Goal: Entertainment & Leisure: Consume media (video, audio)

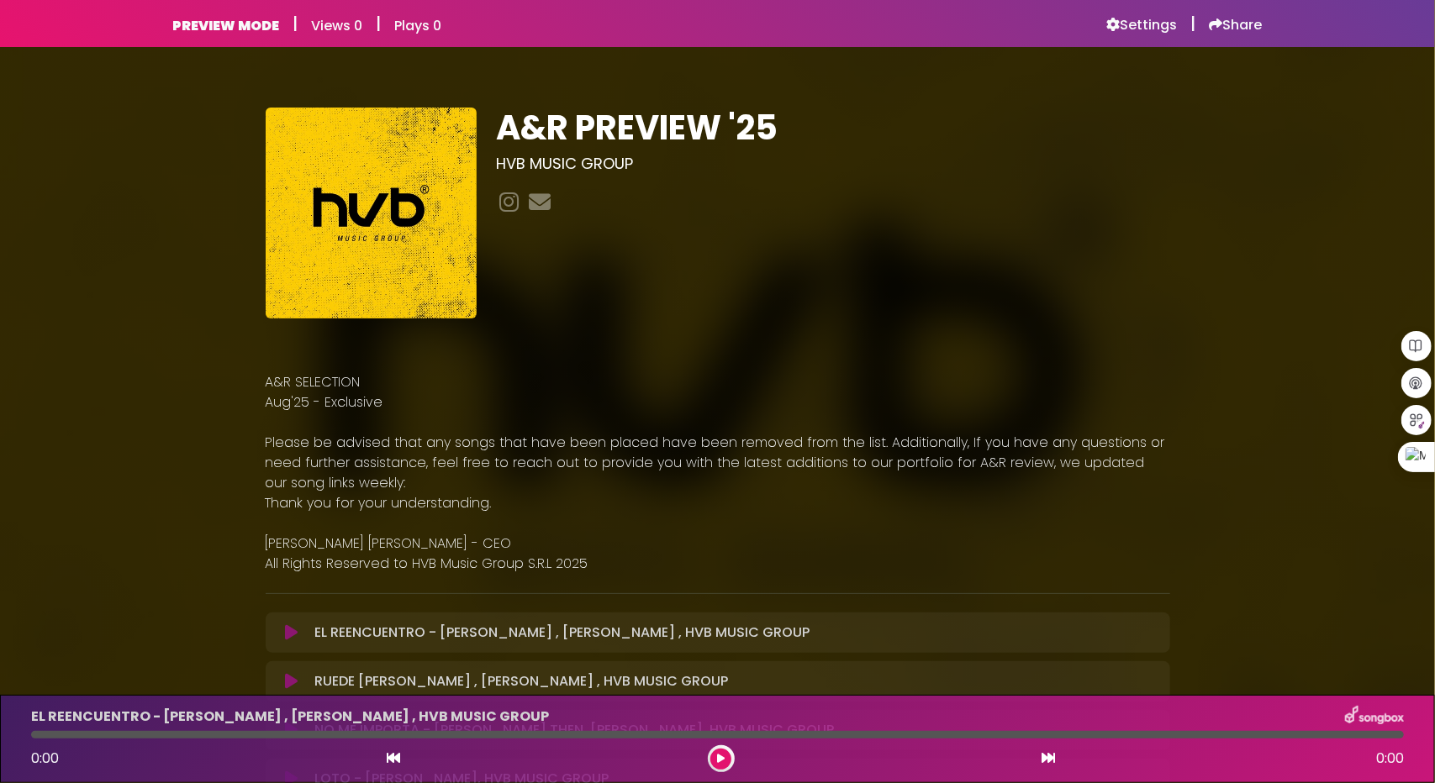
drag, startPoint x: 1235, startPoint y: 340, endPoint x: 1245, endPoint y: 340, distance: 10.1
click at [1147, 19] on h6 "Settings" at bounding box center [1142, 25] width 71 height 17
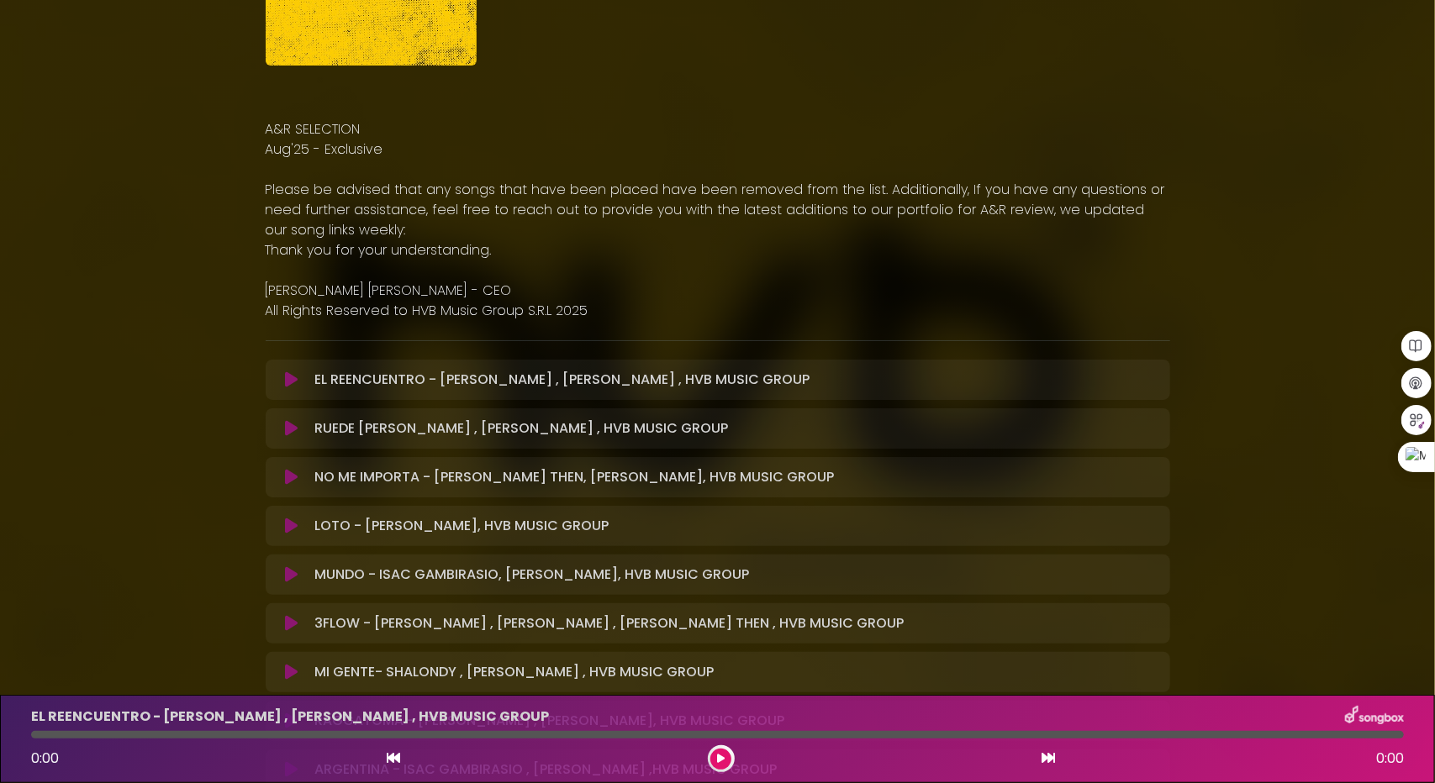
scroll to position [252, 0]
click at [291, 477] on icon at bounding box center [291, 478] width 13 height 17
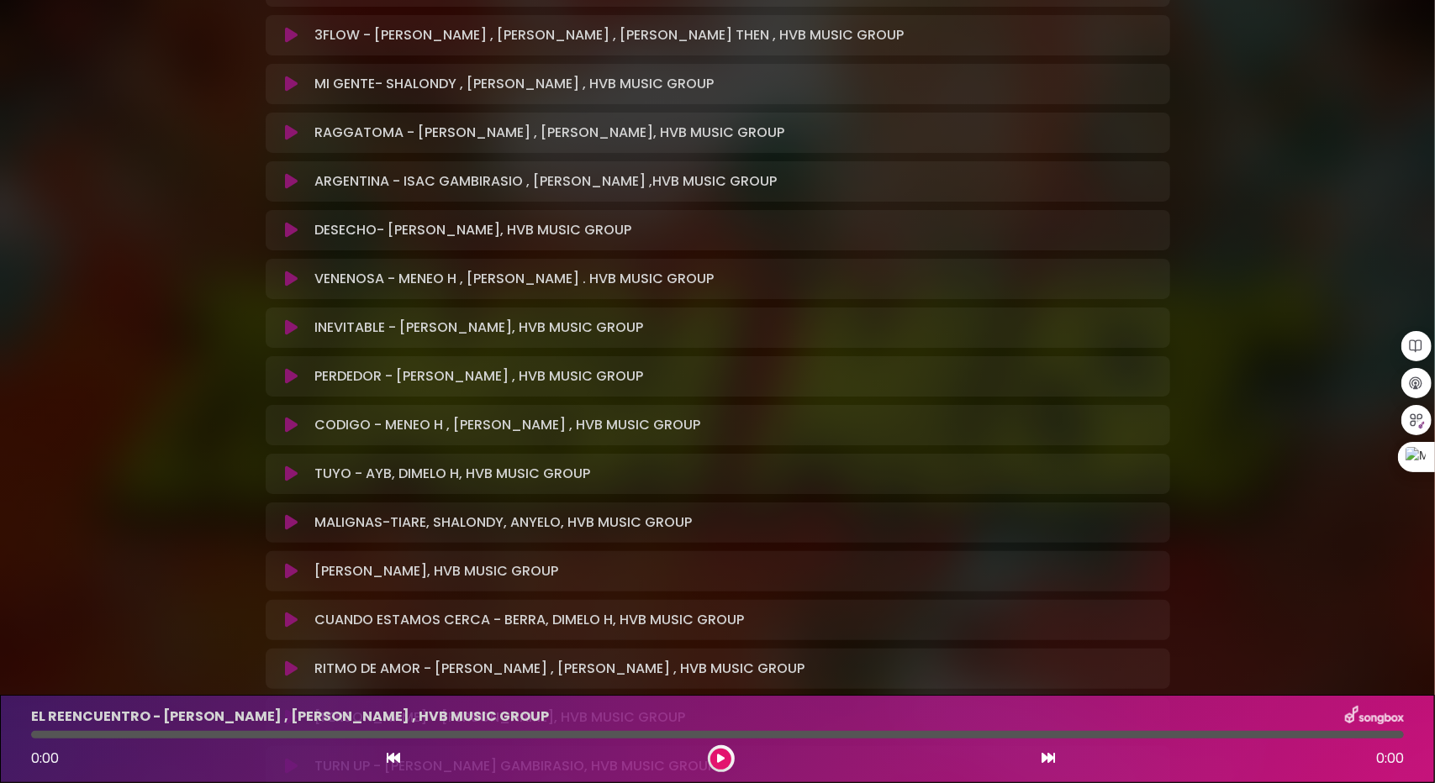
scroll to position [841, 0]
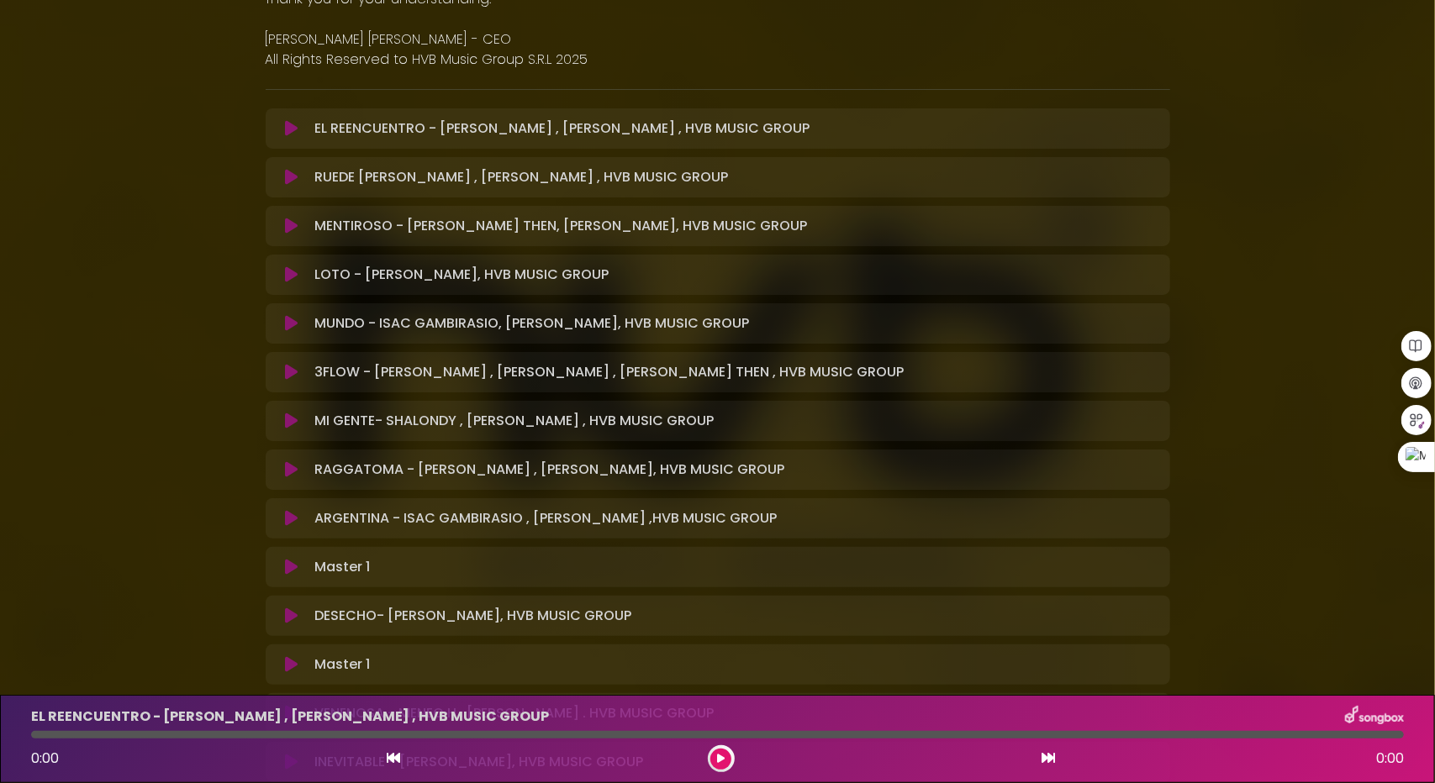
scroll to position [588, 0]
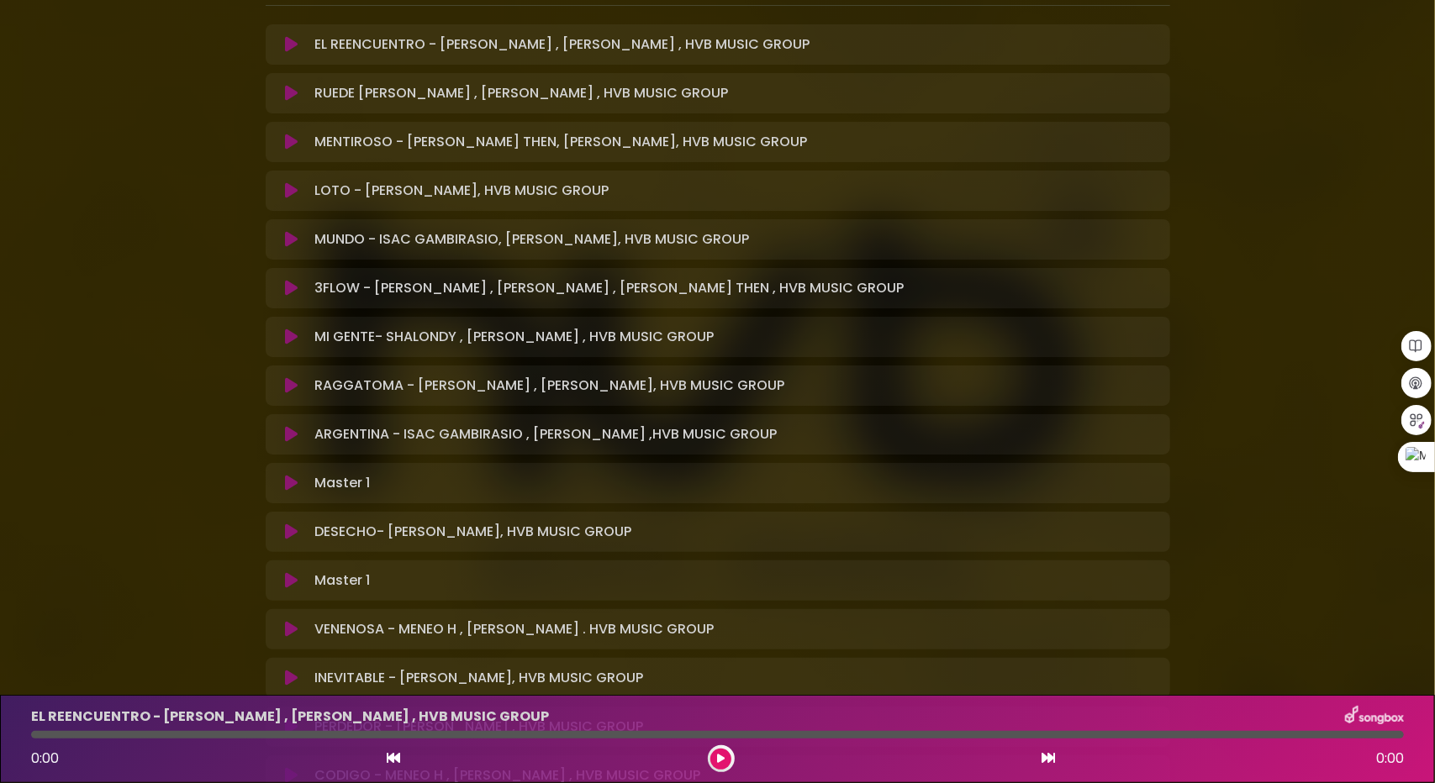
click at [292, 480] on icon at bounding box center [291, 483] width 13 height 17
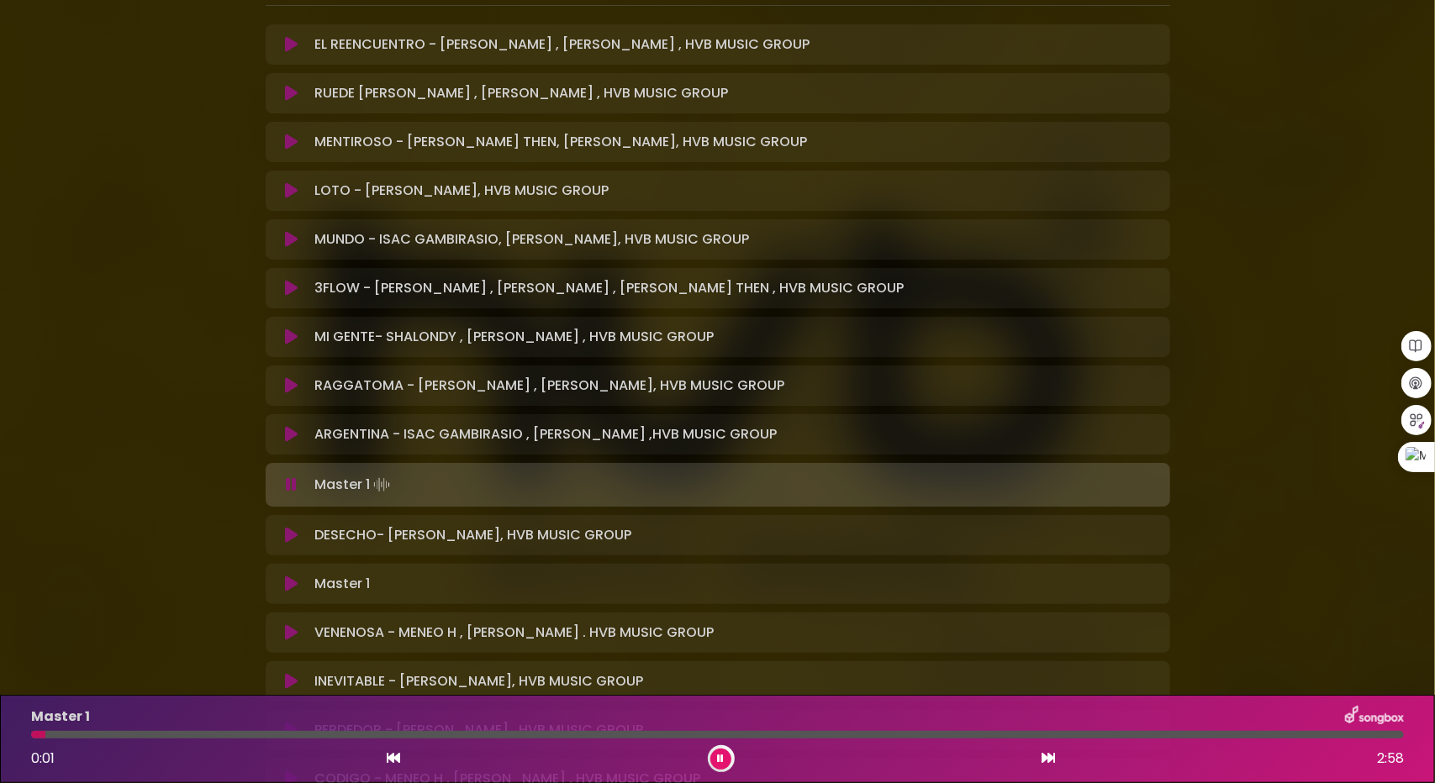
click at [138, 733] on div at bounding box center [717, 735] width 1373 height 8
click at [292, 584] on icon at bounding box center [291, 584] width 13 height 17
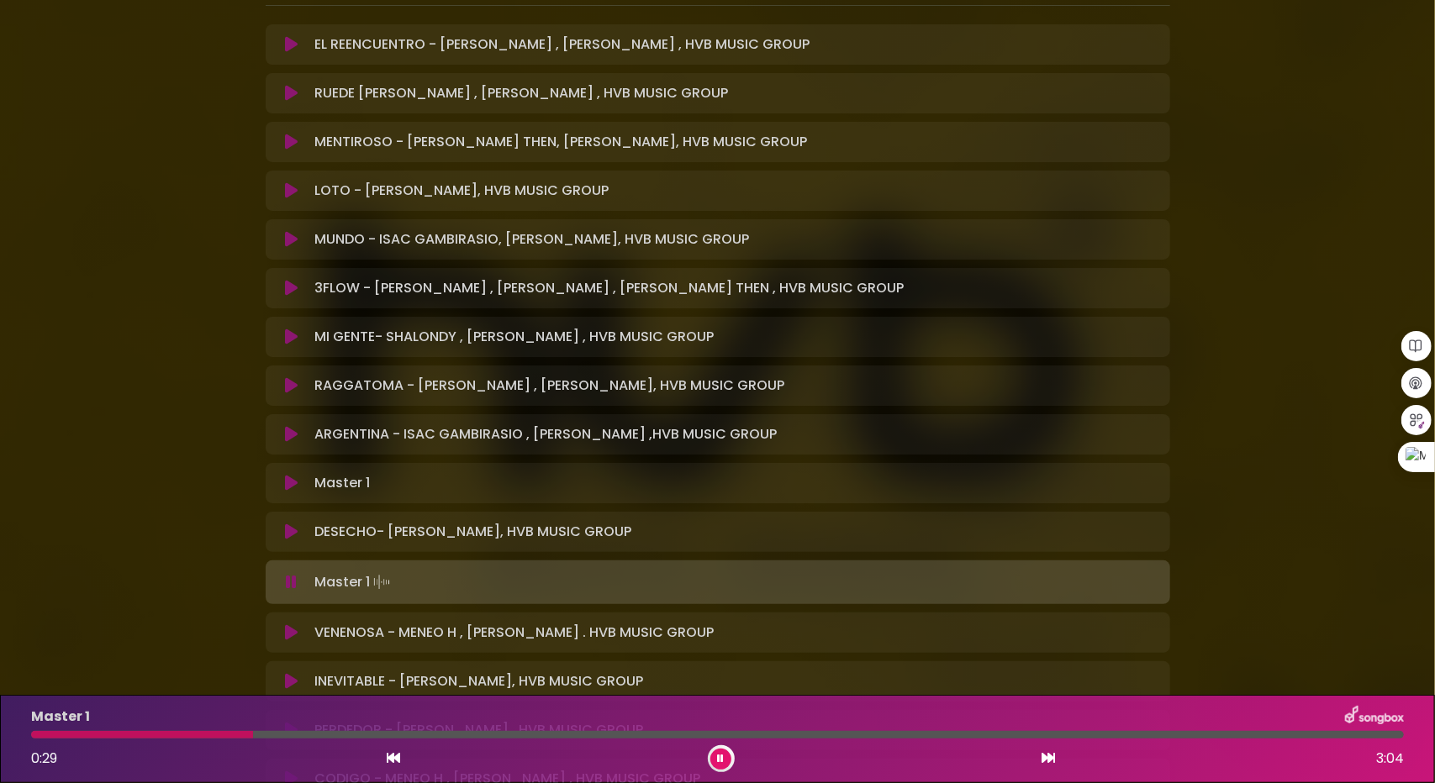
click at [723, 759] on icon at bounding box center [721, 759] width 7 height 10
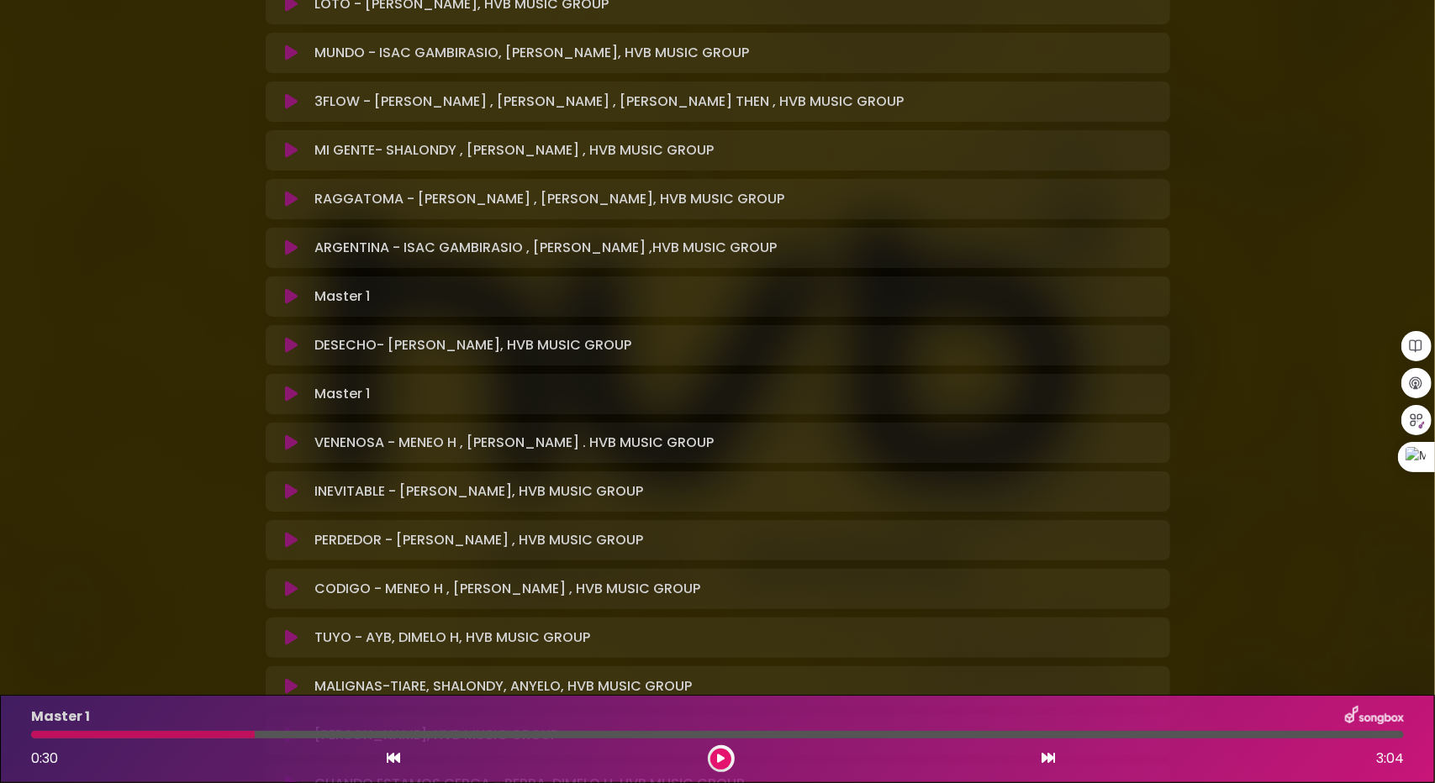
scroll to position [841, 0]
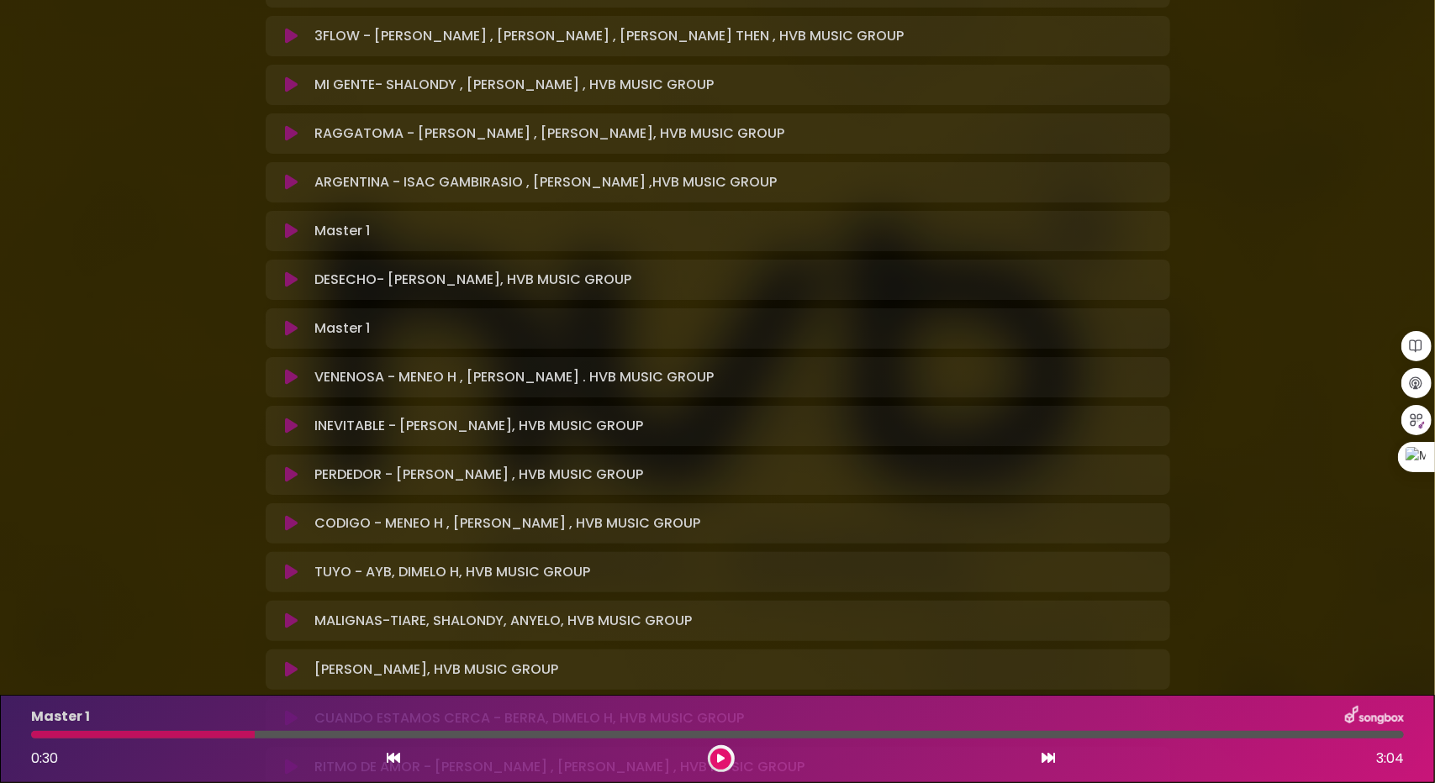
click at [291, 332] on icon at bounding box center [291, 328] width 13 height 17
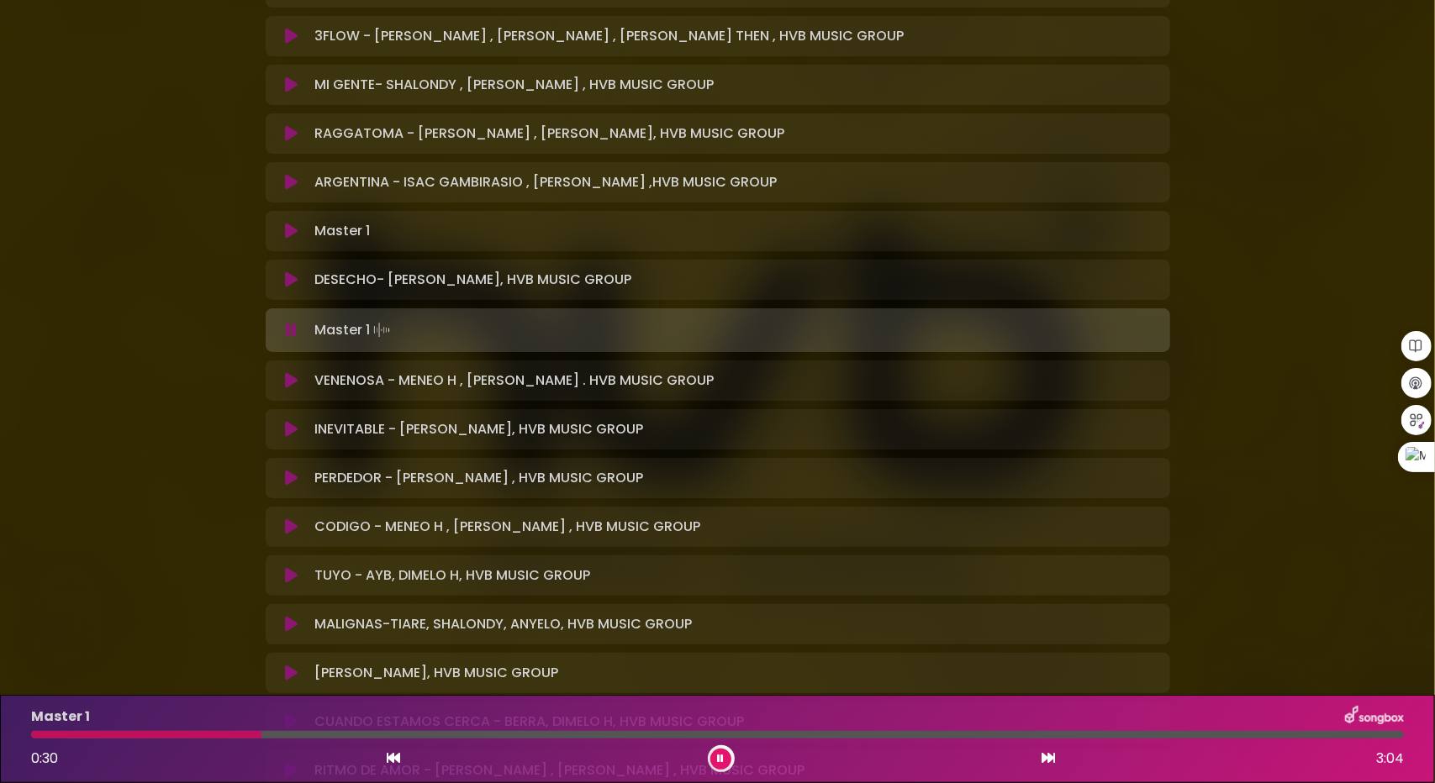
click at [476, 732] on div at bounding box center [717, 735] width 1373 height 8
click at [511, 733] on div at bounding box center [717, 735] width 1373 height 8
click at [604, 736] on div at bounding box center [717, 735] width 1373 height 8
click at [669, 736] on div at bounding box center [717, 735] width 1373 height 8
click at [725, 756] on button at bounding box center [720, 759] width 21 height 21
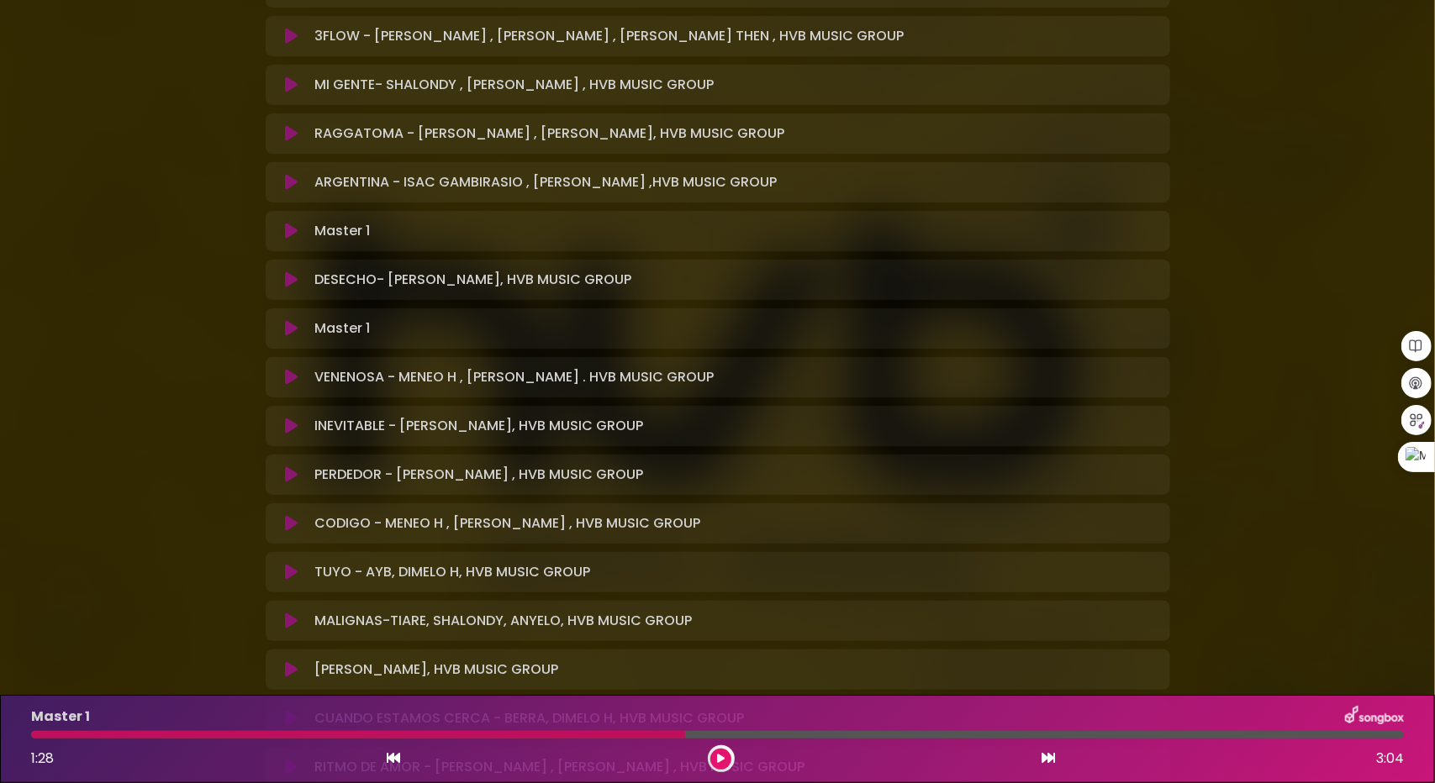
click at [291, 329] on icon at bounding box center [291, 328] width 13 height 17
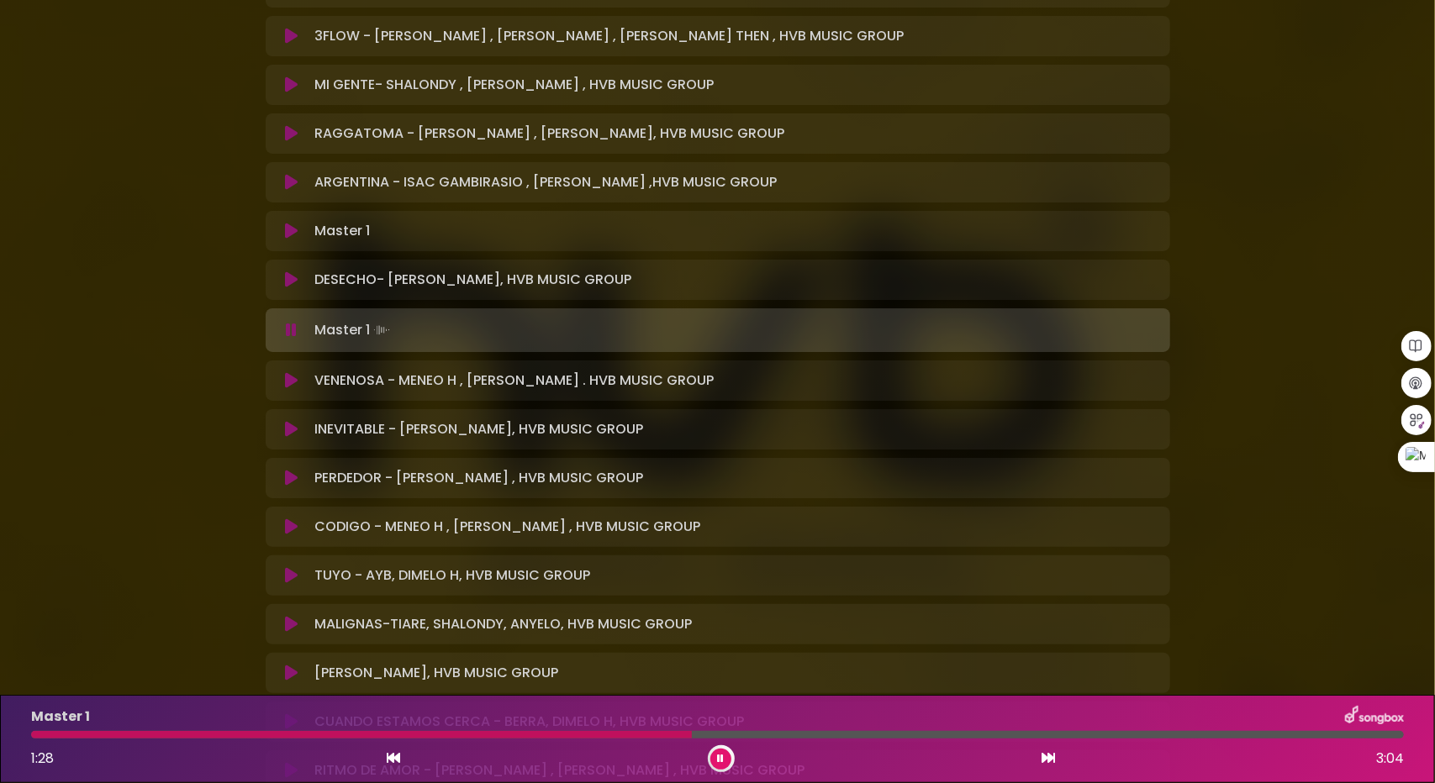
click at [291, 329] on icon at bounding box center [291, 330] width 11 height 17
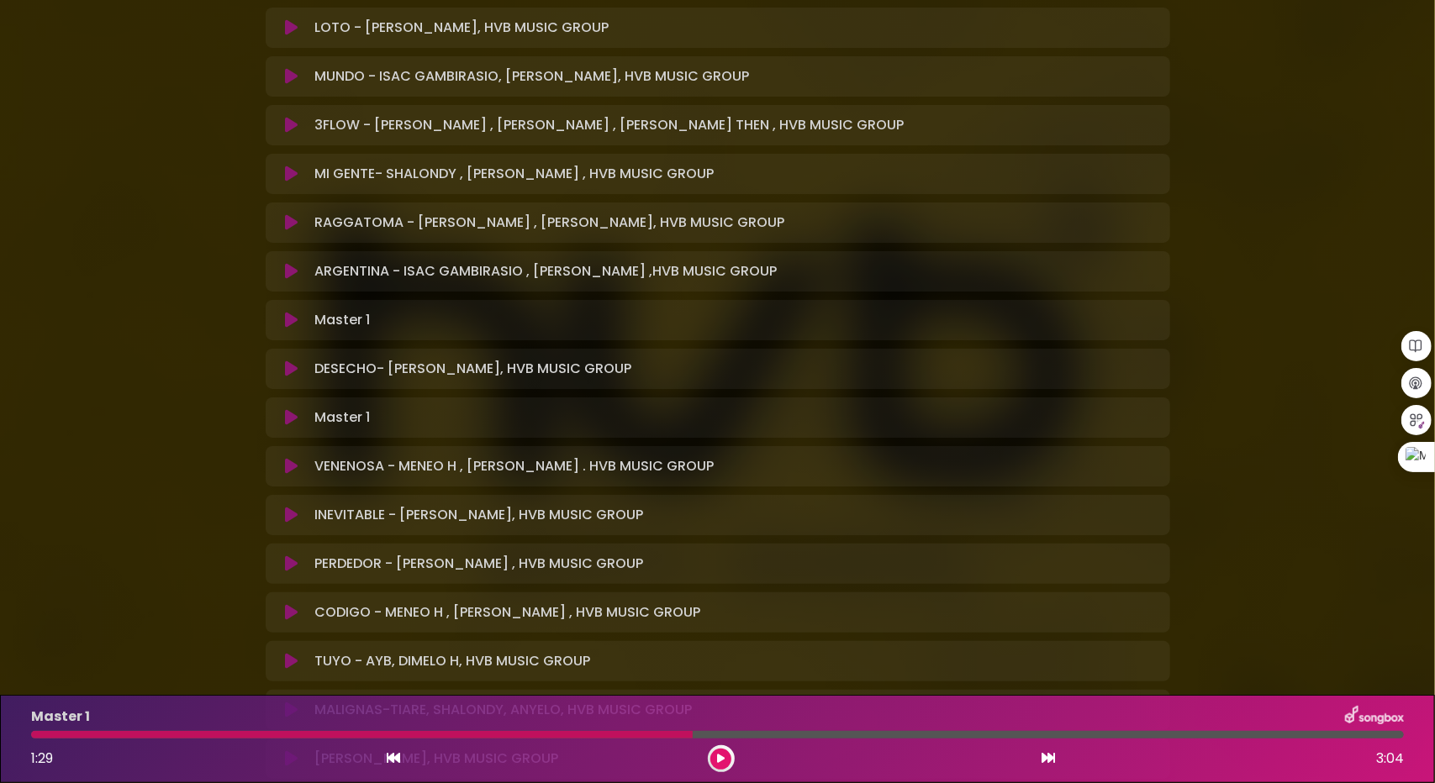
scroll to position [748, 0]
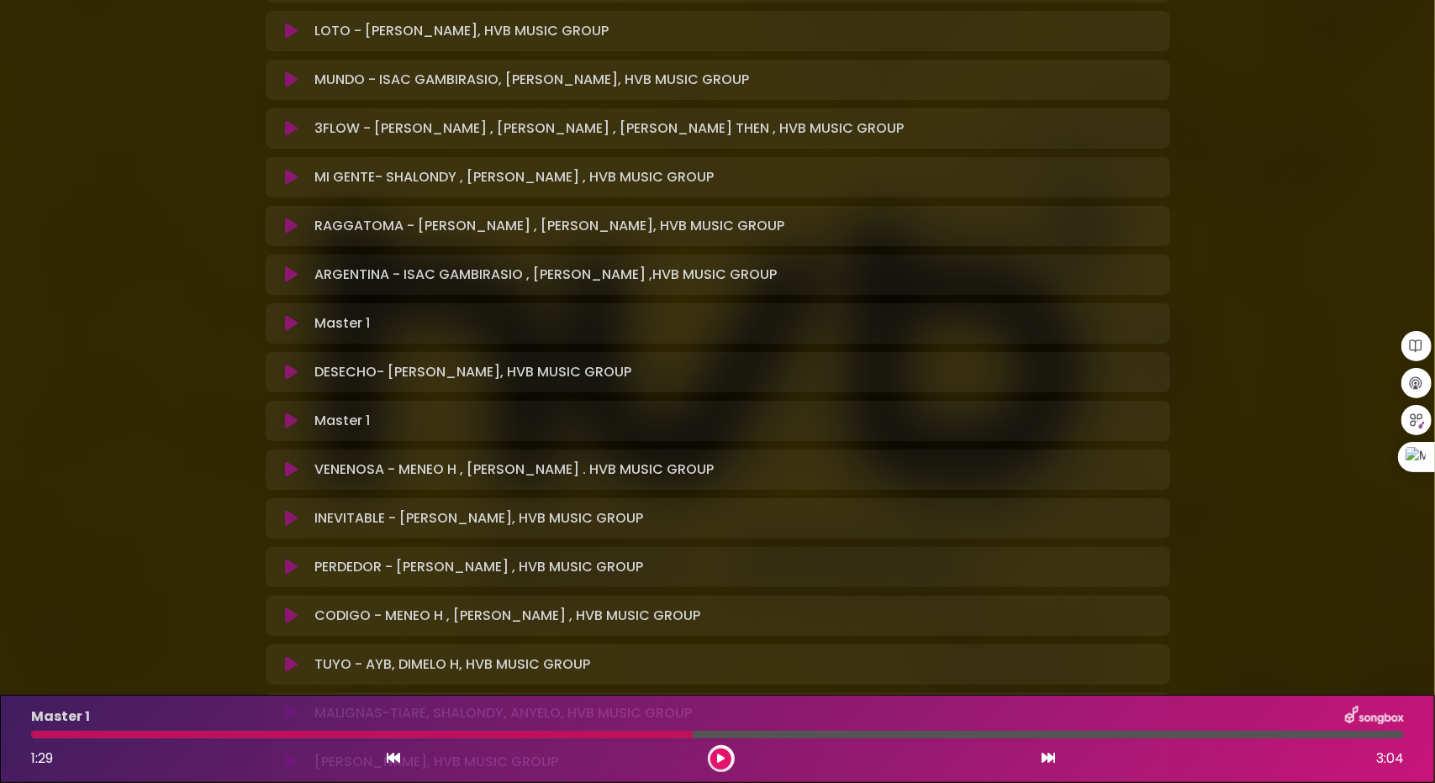
click at [288, 327] on icon at bounding box center [291, 323] width 13 height 17
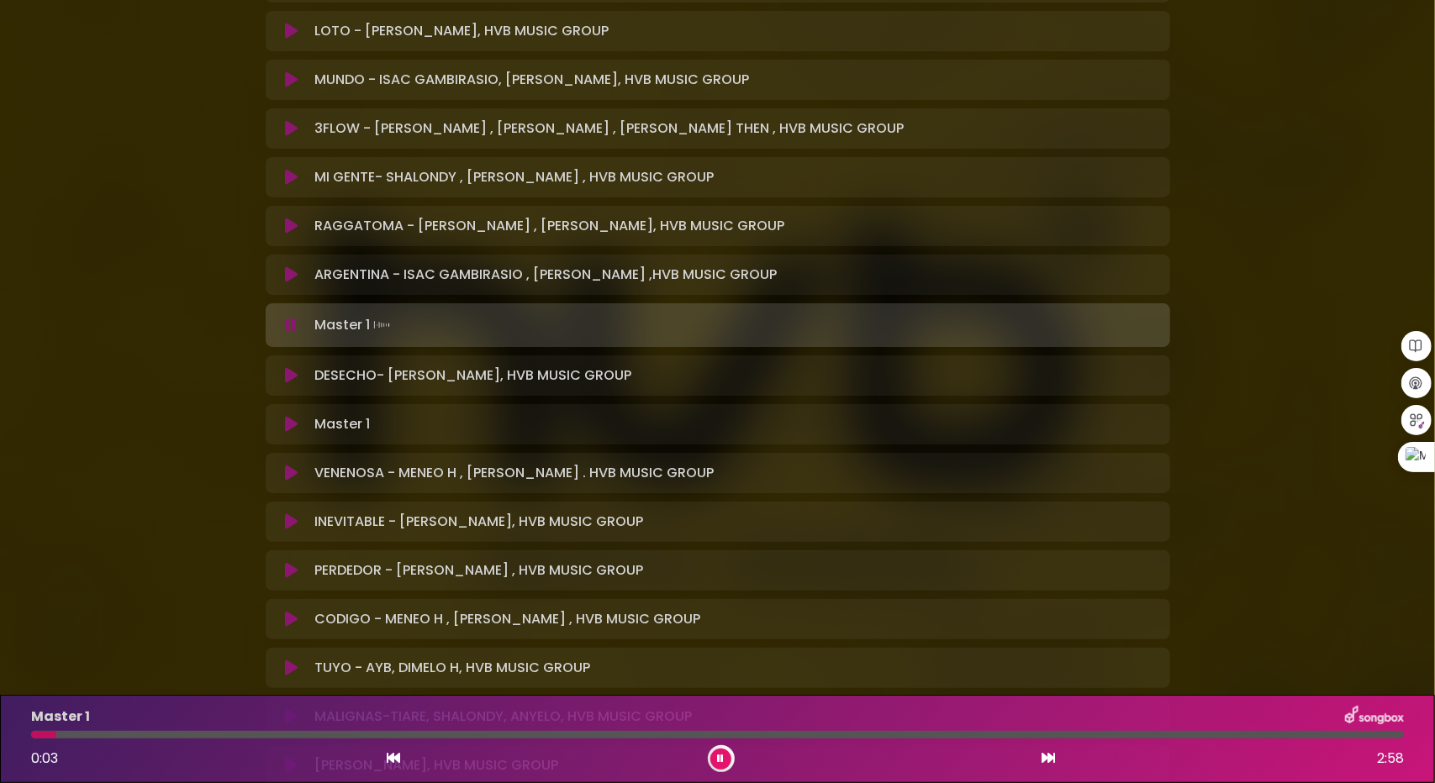
click at [177, 732] on div at bounding box center [717, 735] width 1373 height 8
click at [192, 730] on div "Master 1 0:19 2:58" at bounding box center [717, 739] width 1393 height 66
click at [256, 735] on div at bounding box center [717, 735] width 1373 height 8
click at [330, 732] on div at bounding box center [717, 735] width 1373 height 8
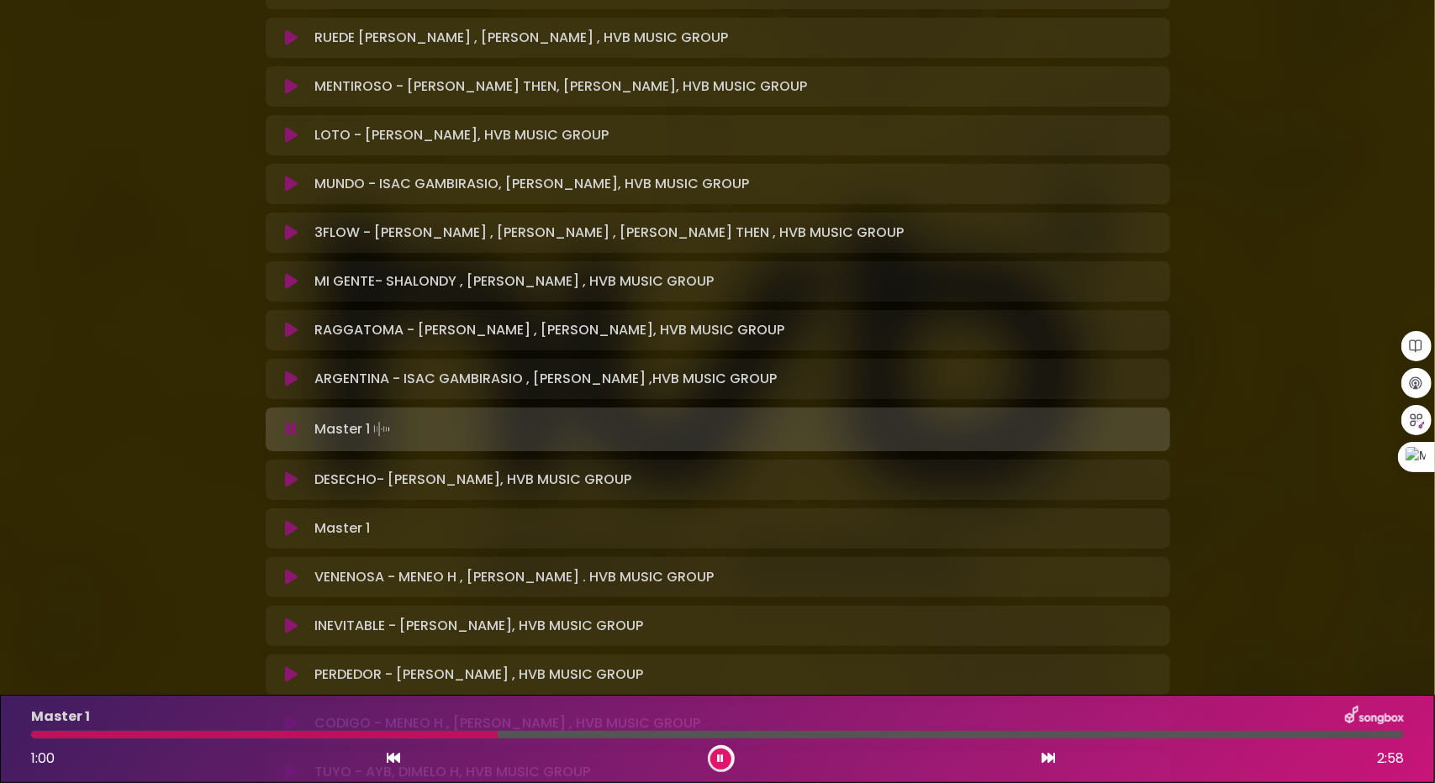
scroll to position [664, 0]
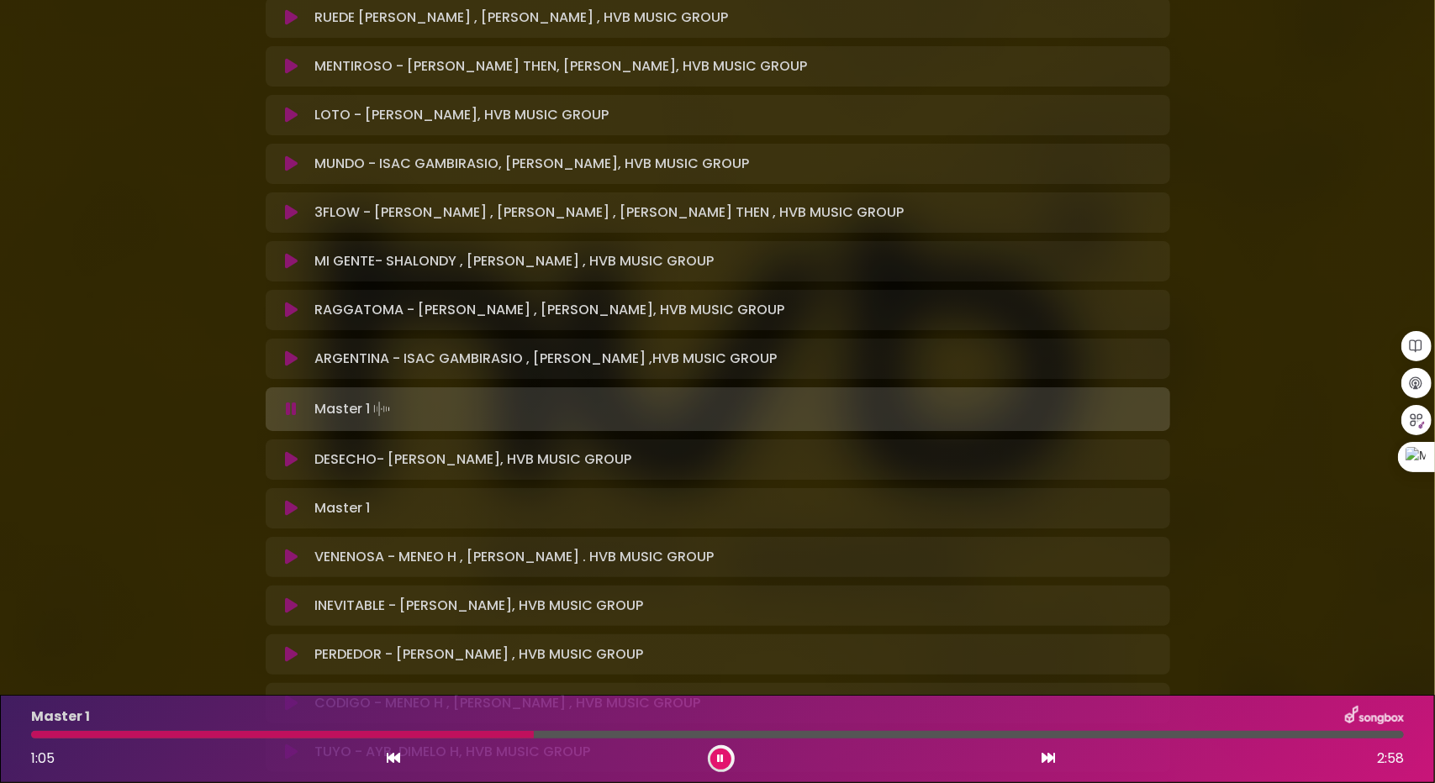
click at [723, 760] on icon at bounding box center [721, 759] width 7 height 10
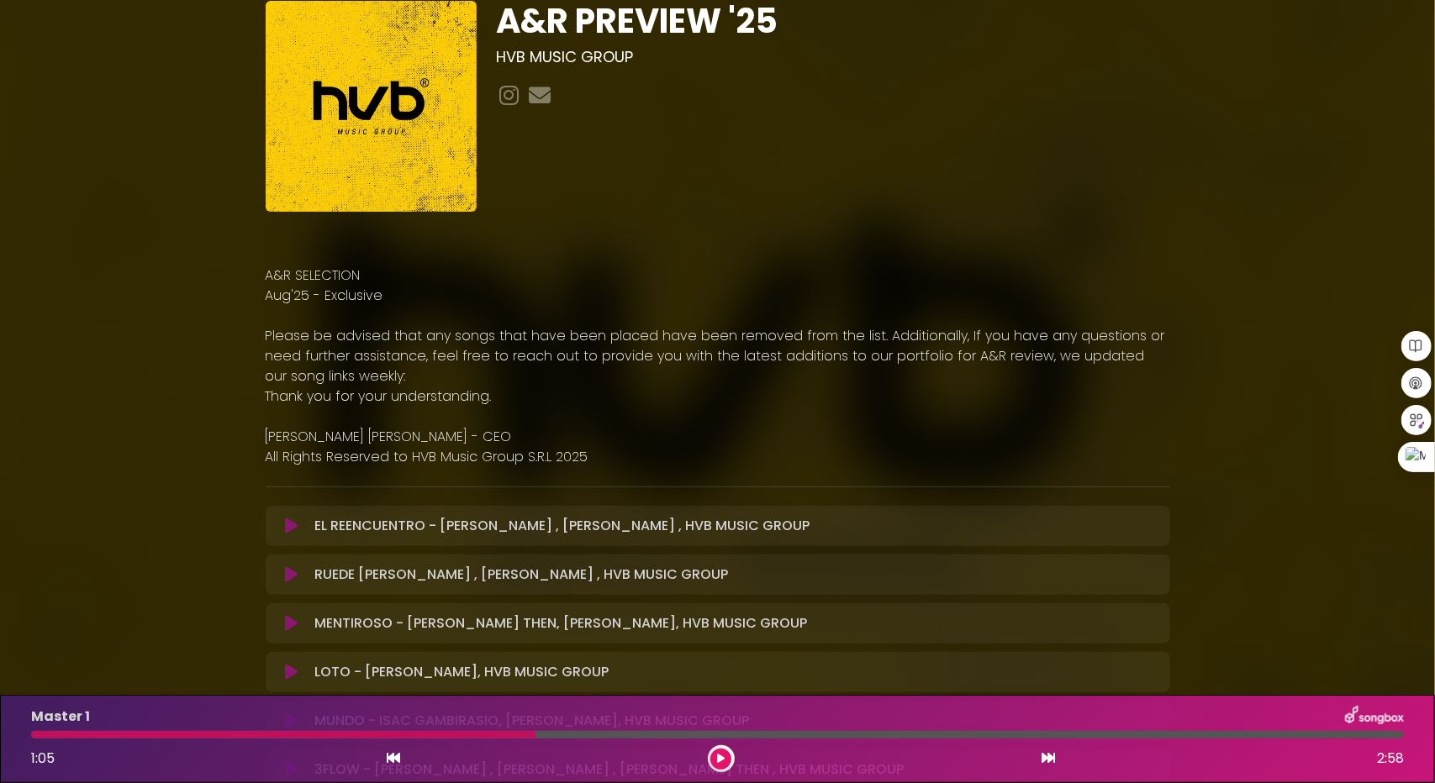
scroll to position [0, 0]
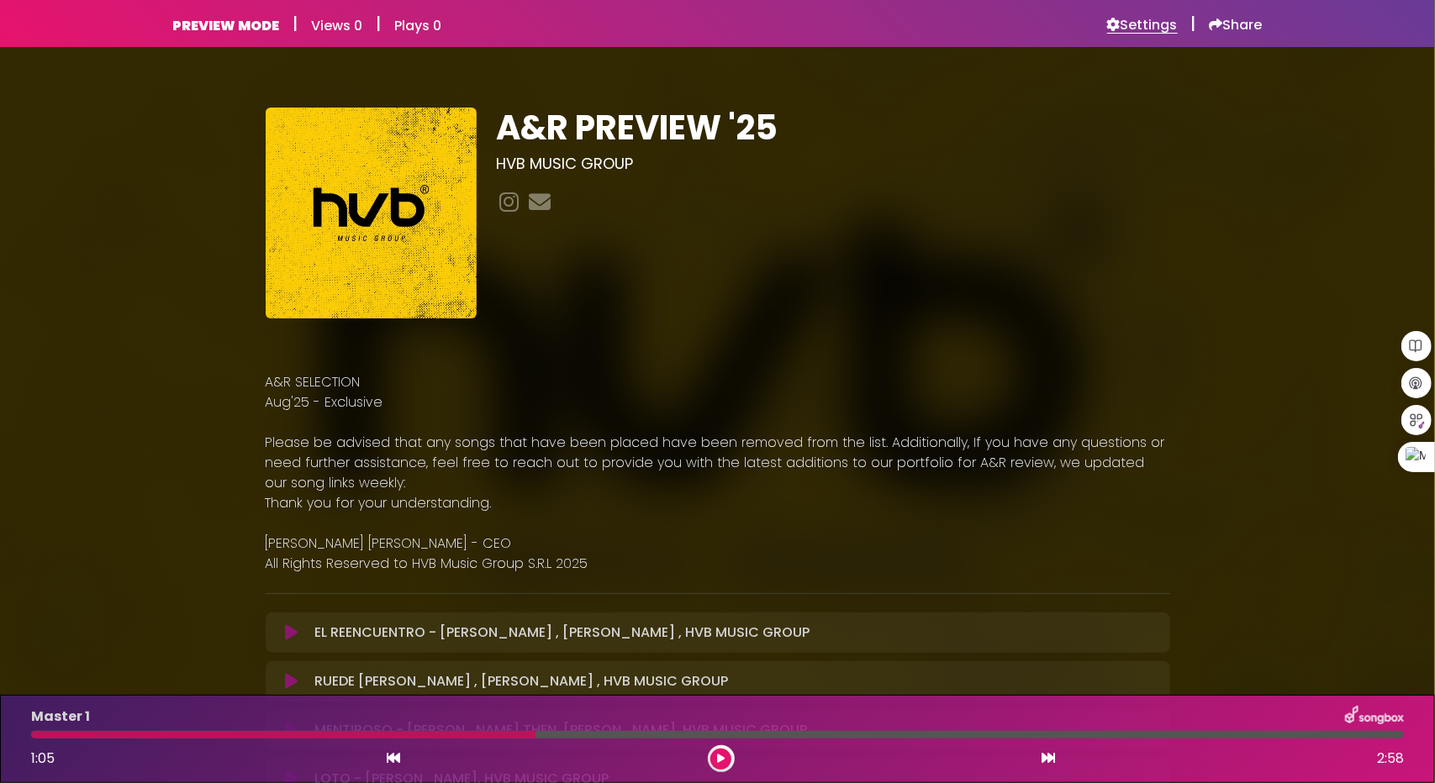
click at [1150, 31] on h6 "Settings" at bounding box center [1142, 25] width 71 height 17
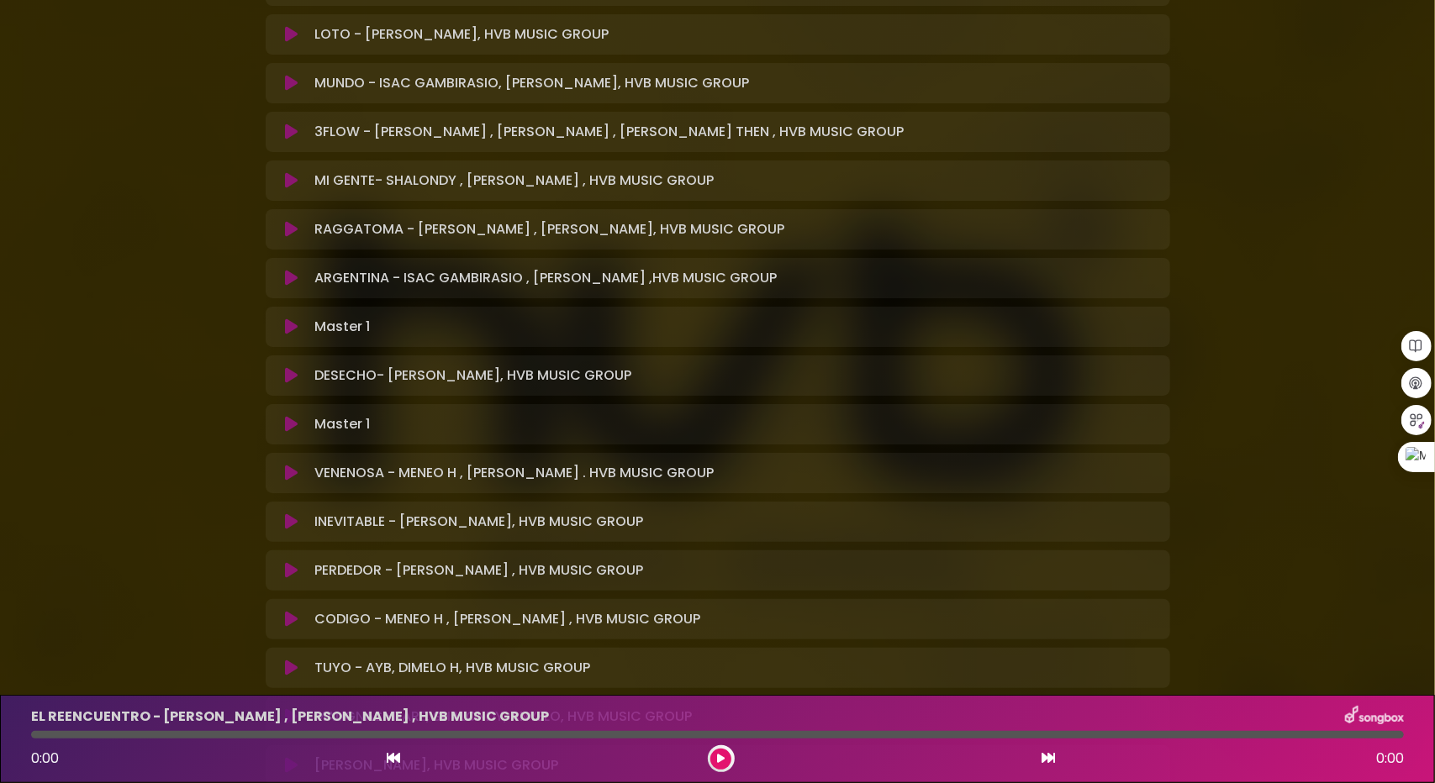
scroll to position [757, 0]
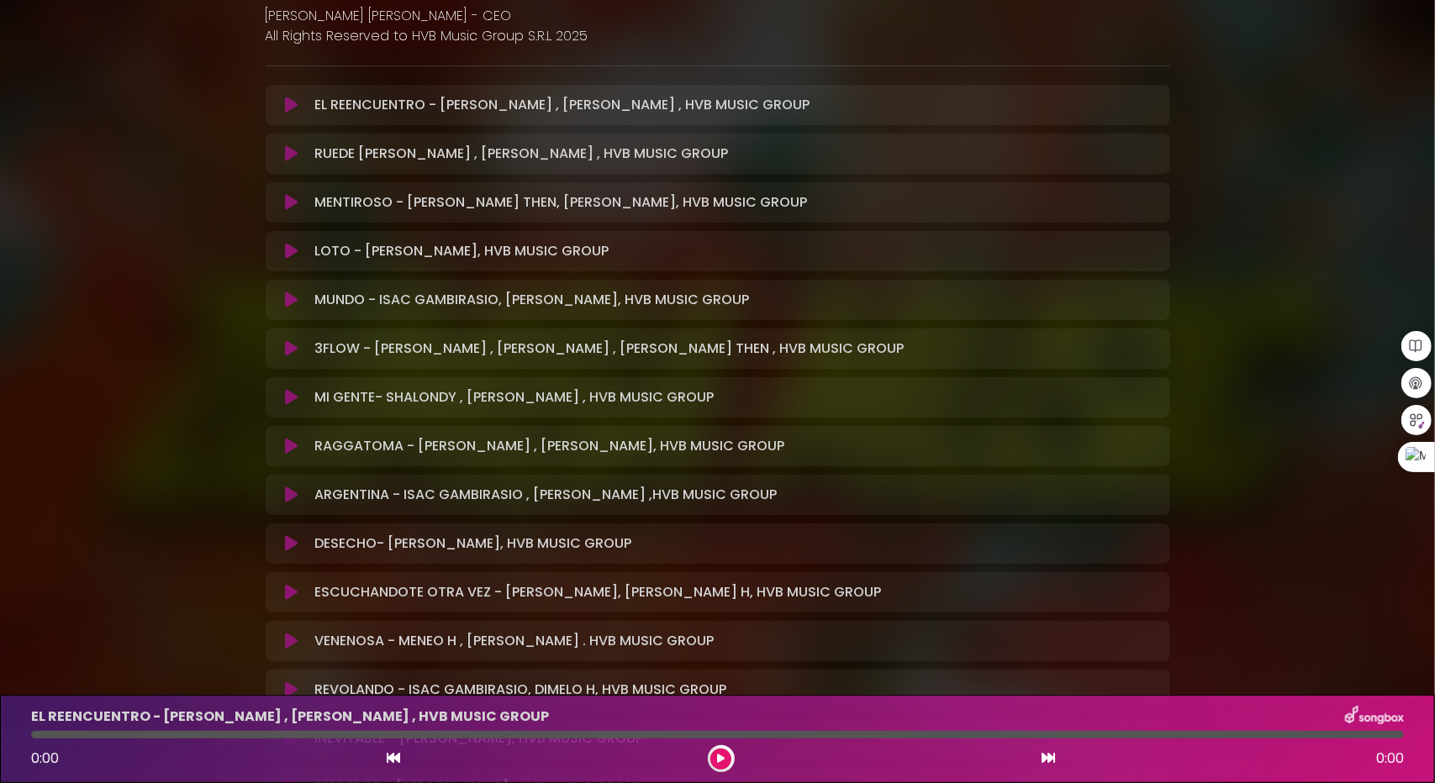
scroll to position [588, 0]
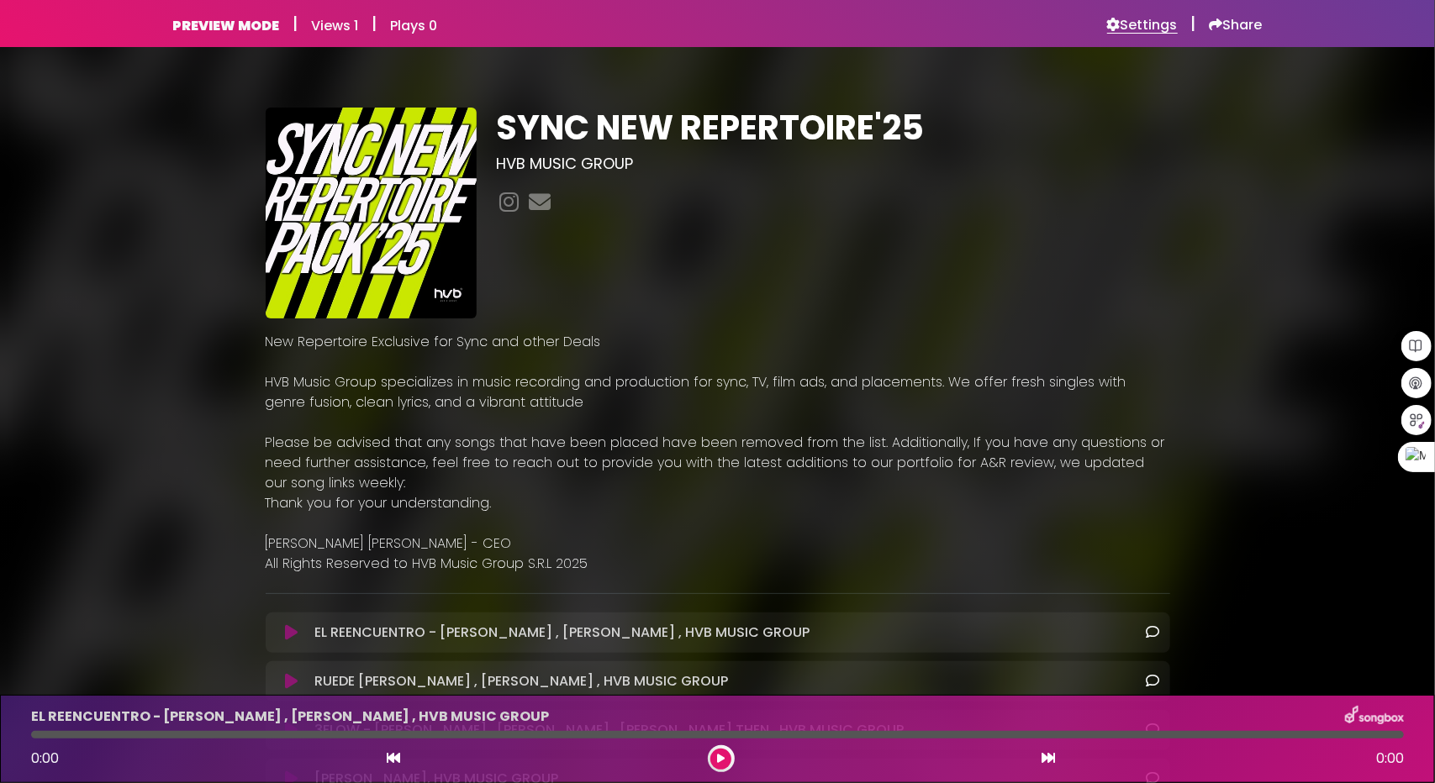
click at [1140, 27] on h6 "Settings" at bounding box center [1142, 25] width 71 height 17
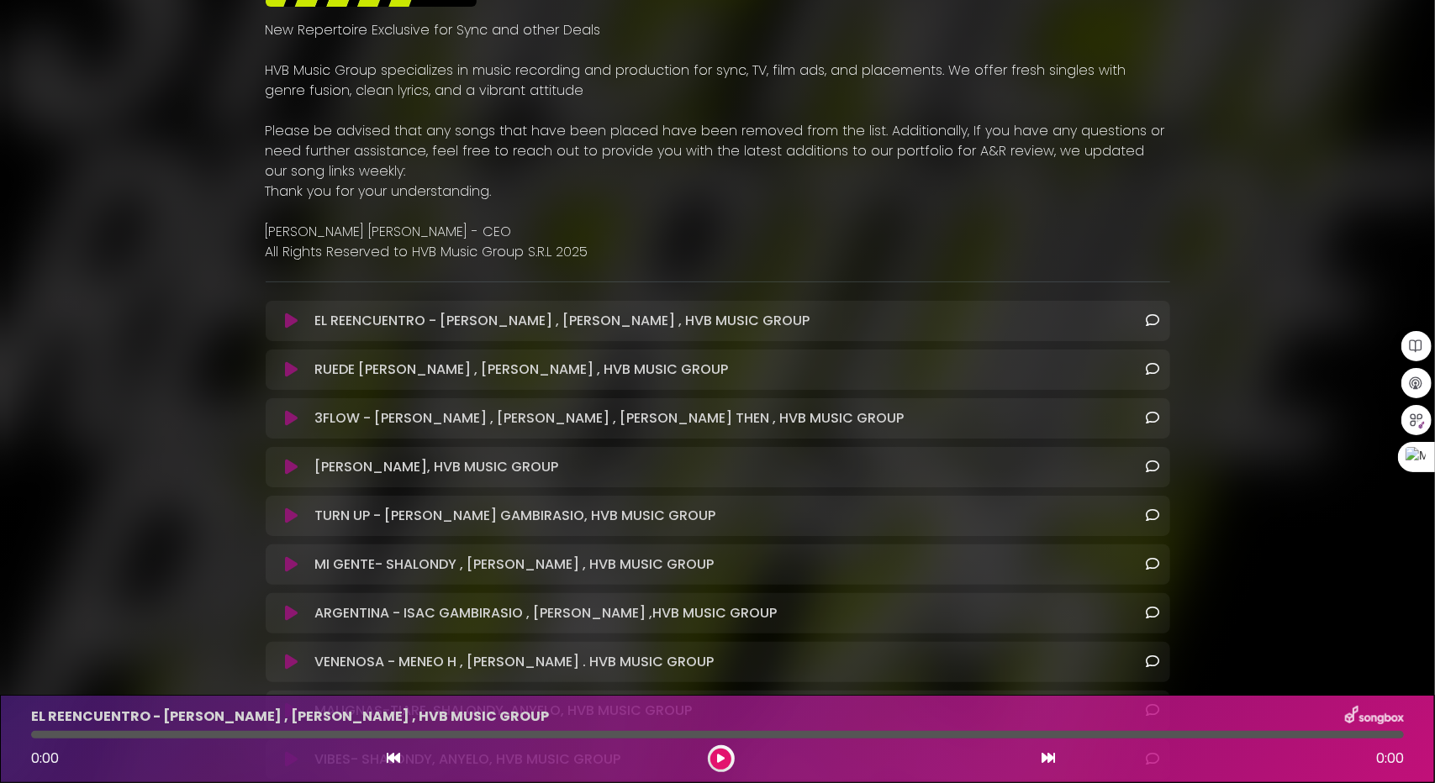
scroll to position [336, 0]
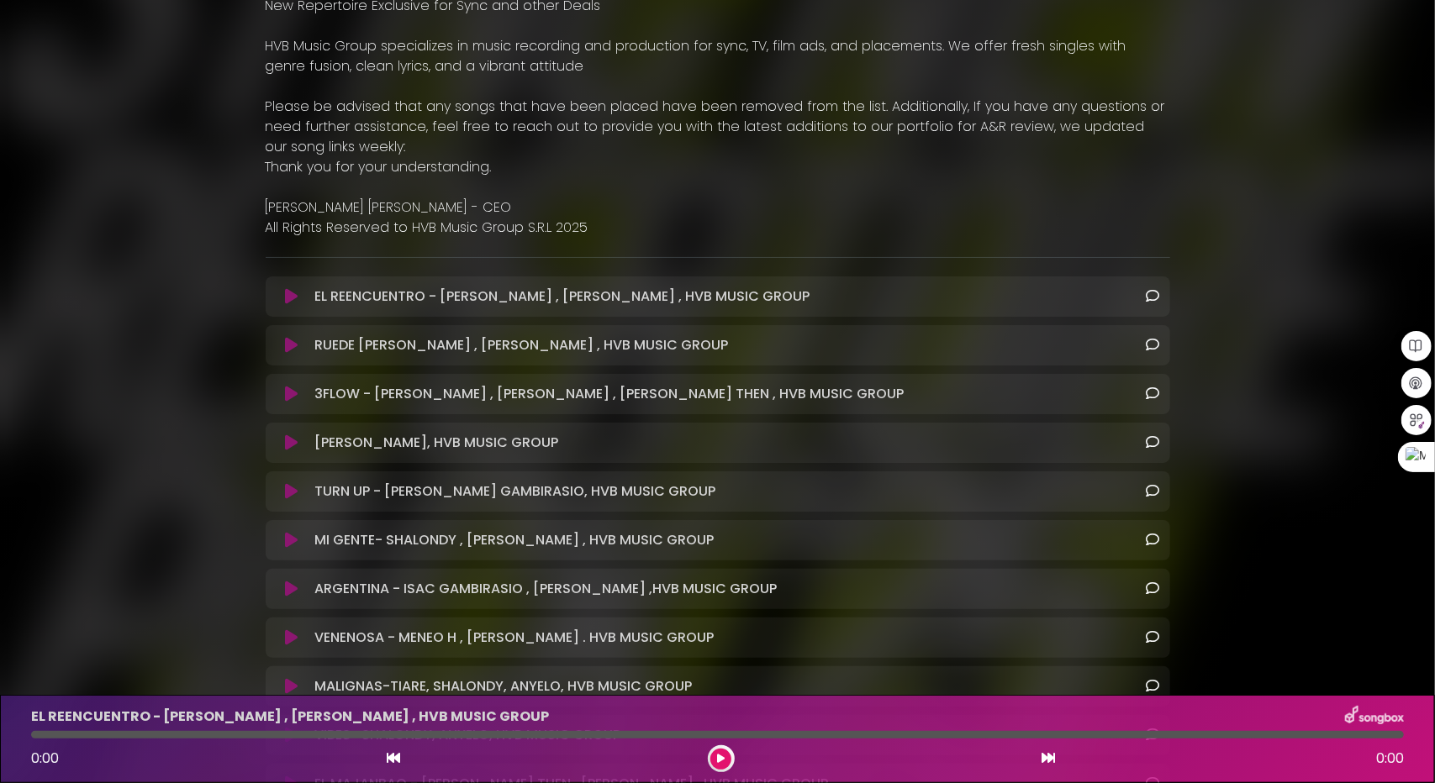
click at [292, 296] on icon at bounding box center [291, 296] width 13 height 17
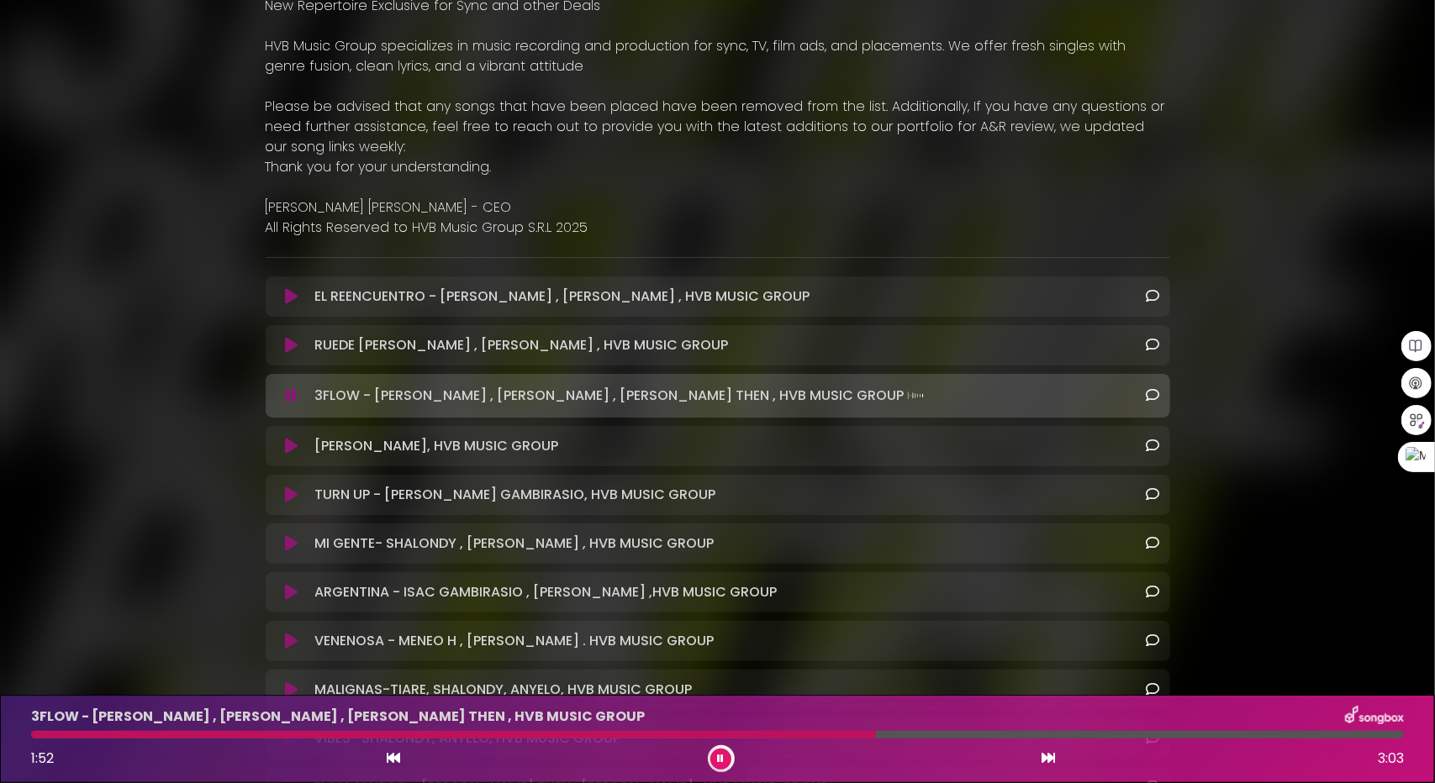
click at [289, 450] on icon at bounding box center [291, 446] width 13 height 17
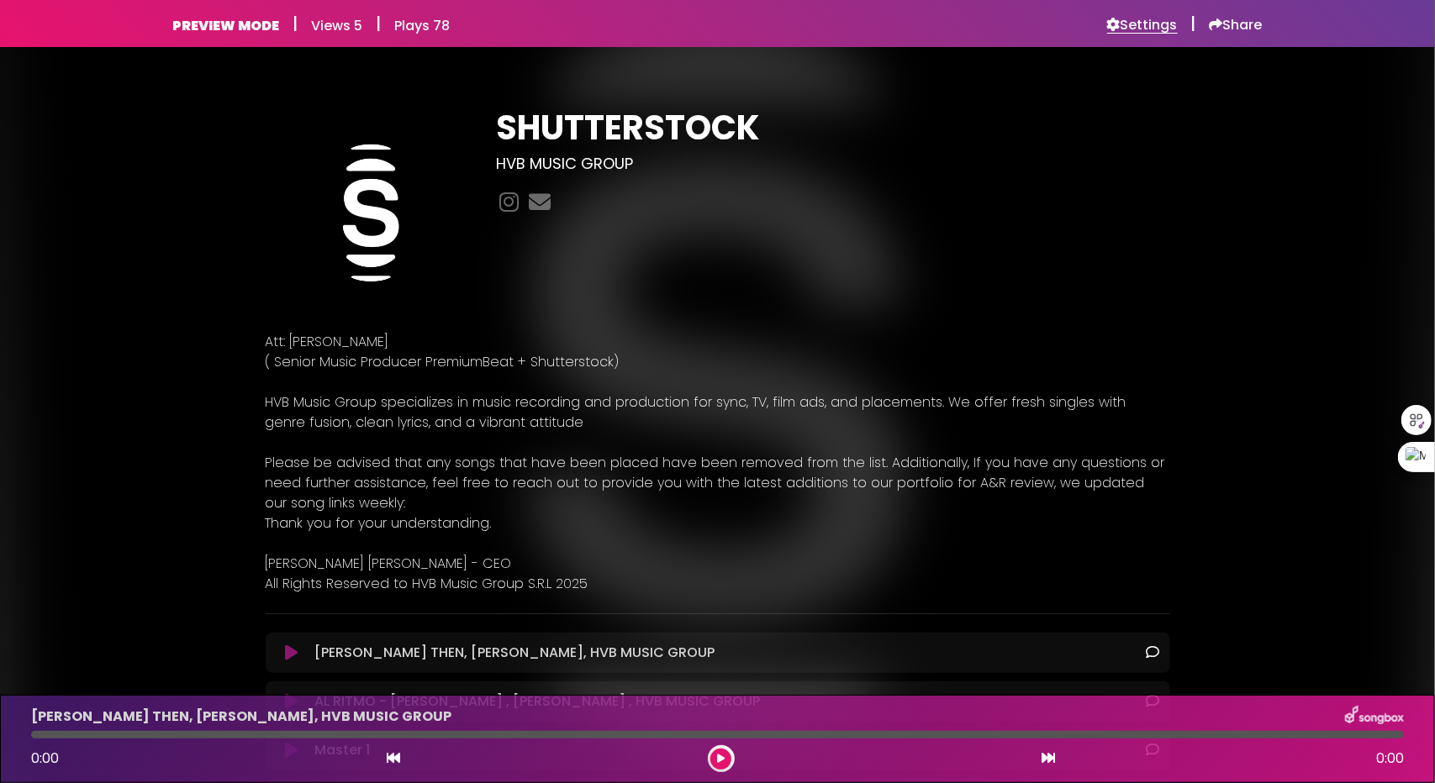
click at [1149, 24] on h6 "Settings" at bounding box center [1142, 25] width 71 height 17
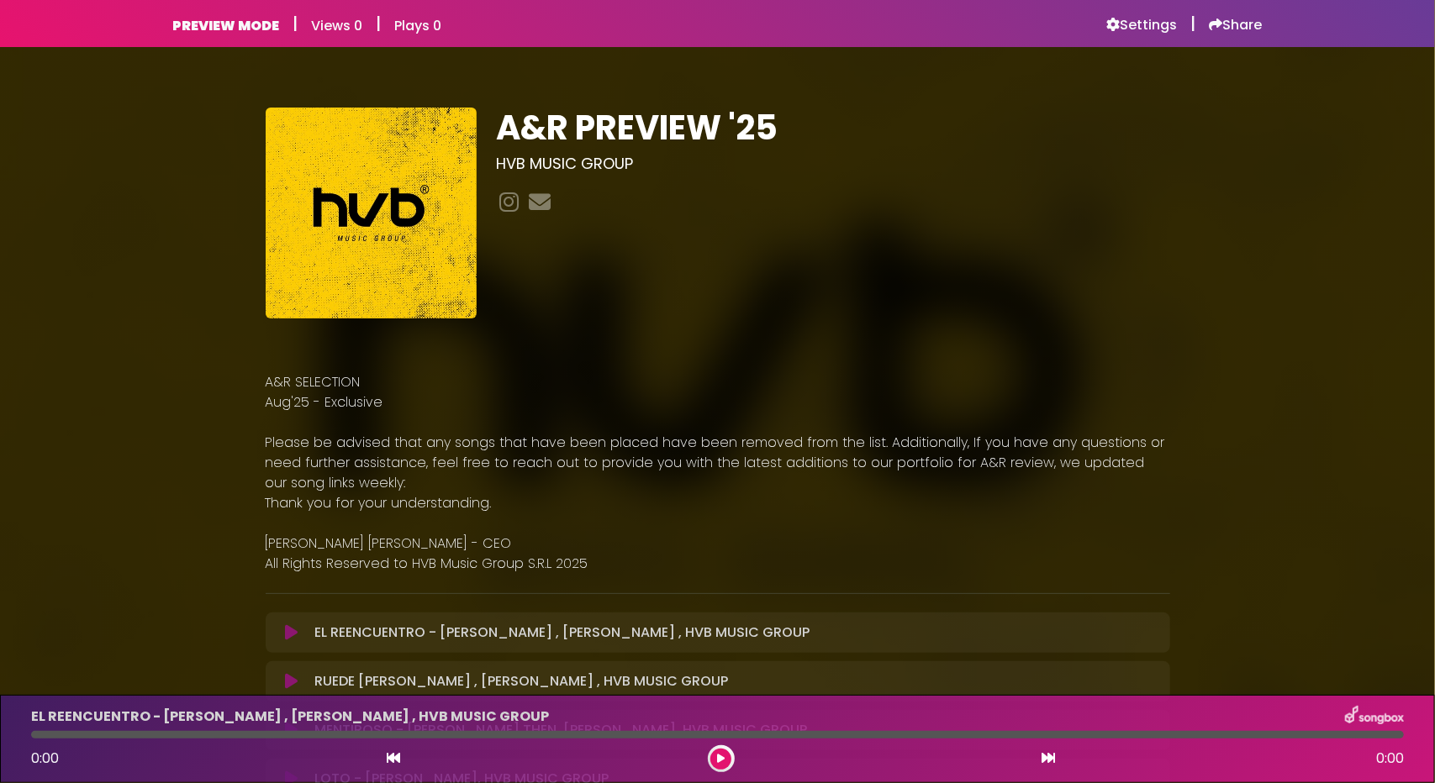
scroll to position [336, 0]
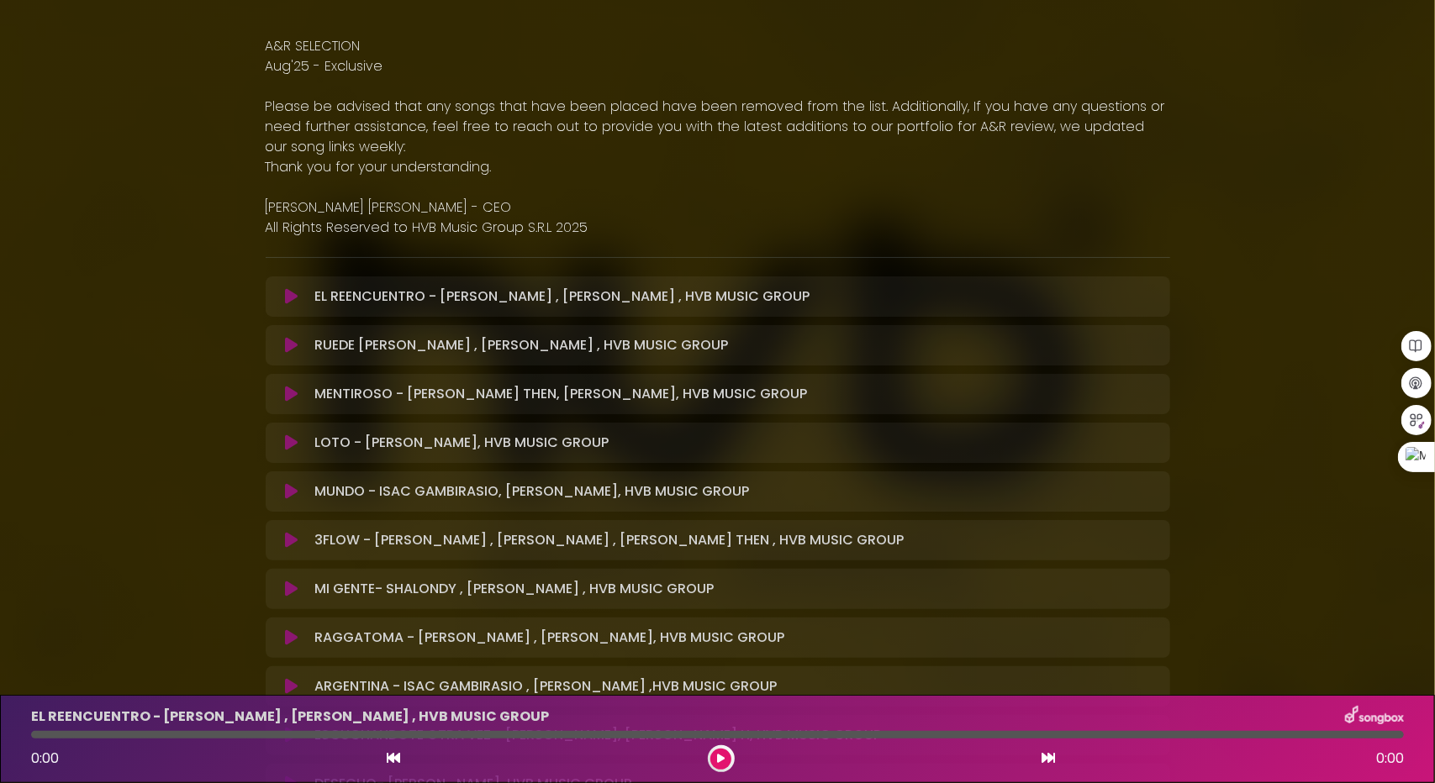
click at [286, 297] on icon at bounding box center [291, 296] width 13 height 17
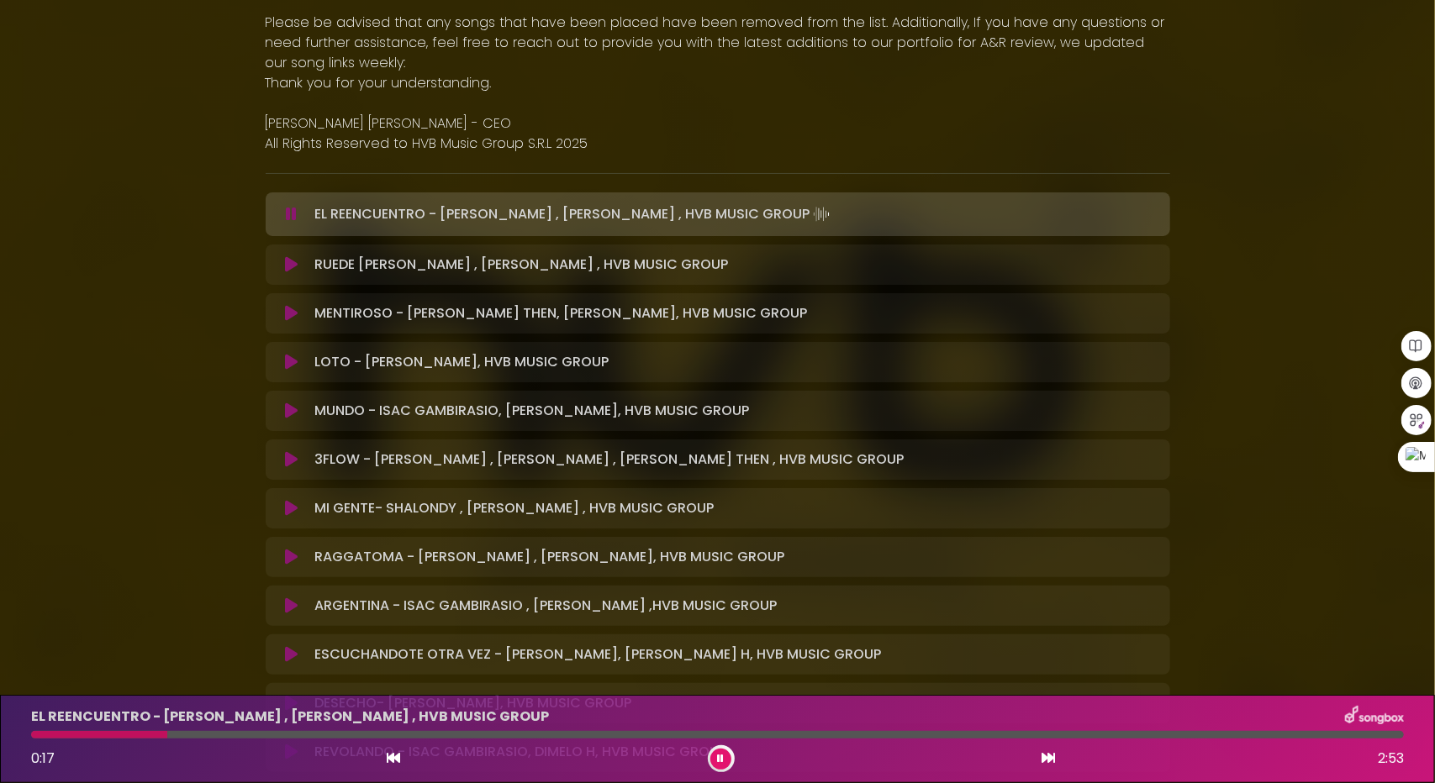
scroll to position [0, 0]
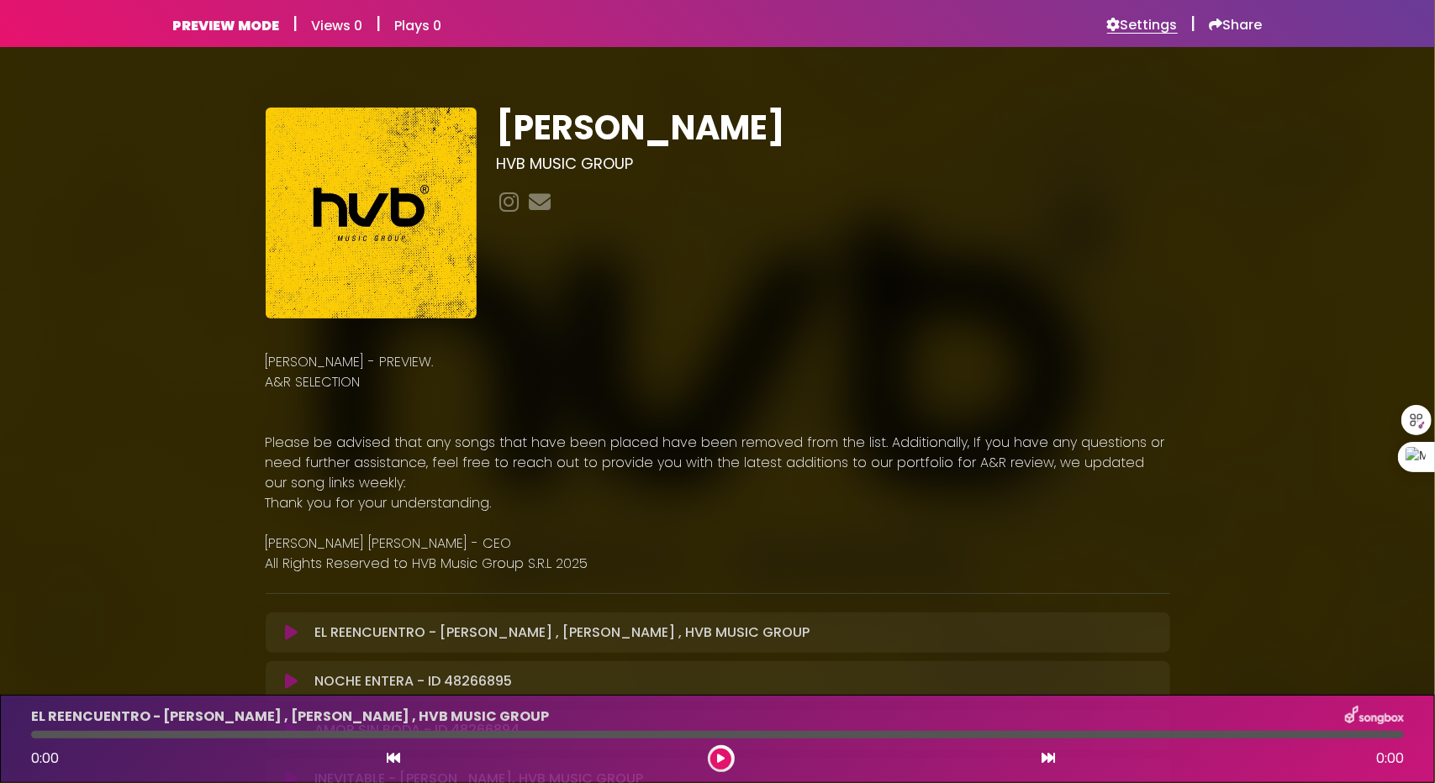
click at [1157, 26] on h6 "Settings" at bounding box center [1142, 25] width 71 height 17
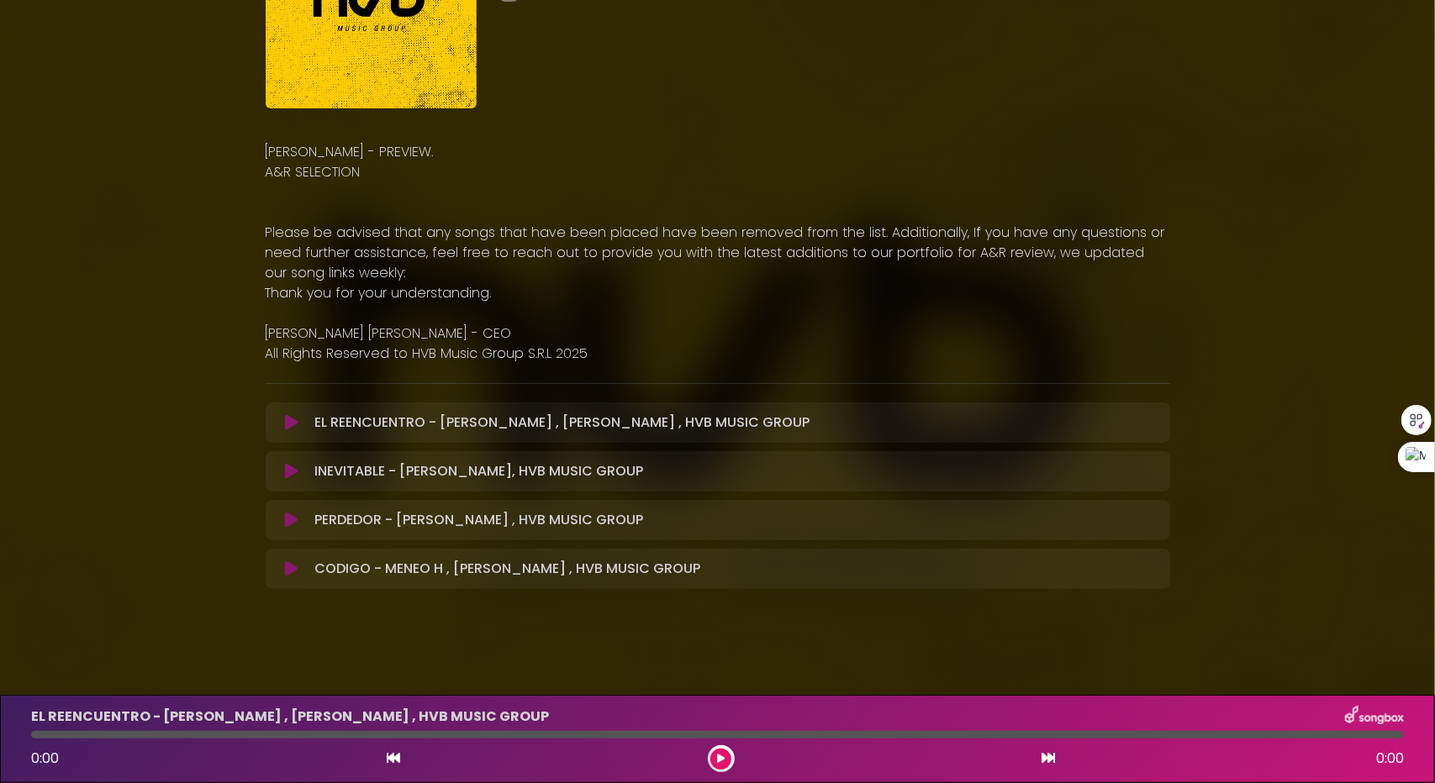
click at [287, 472] on icon at bounding box center [291, 471] width 13 height 17
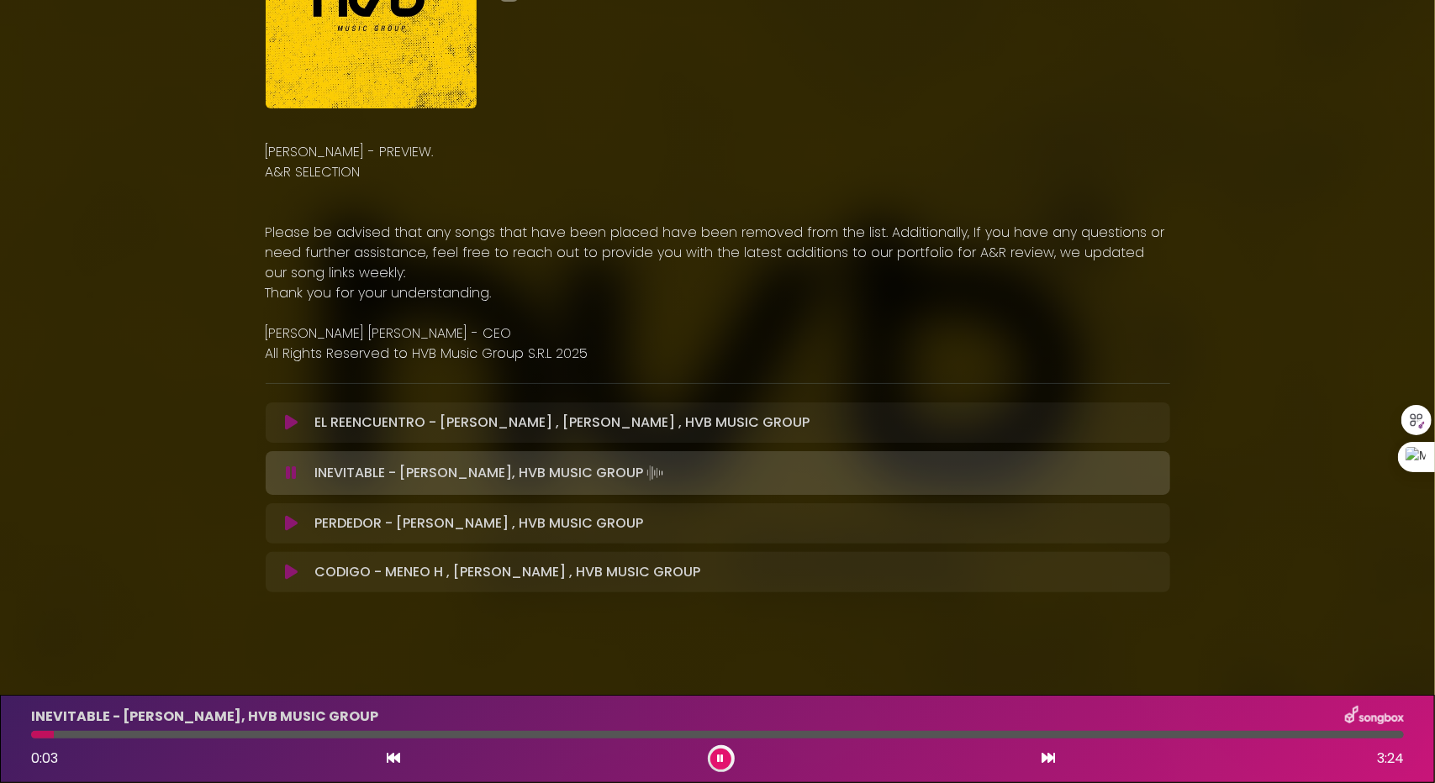
click at [114, 730] on div "INEVITABLE - [PERSON_NAME], HVB MUSIC GROUP 0:03 3:24" at bounding box center [717, 739] width 1393 height 66
click at [119, 736] on div at bounding box center [717, 735] width 1373 height 8
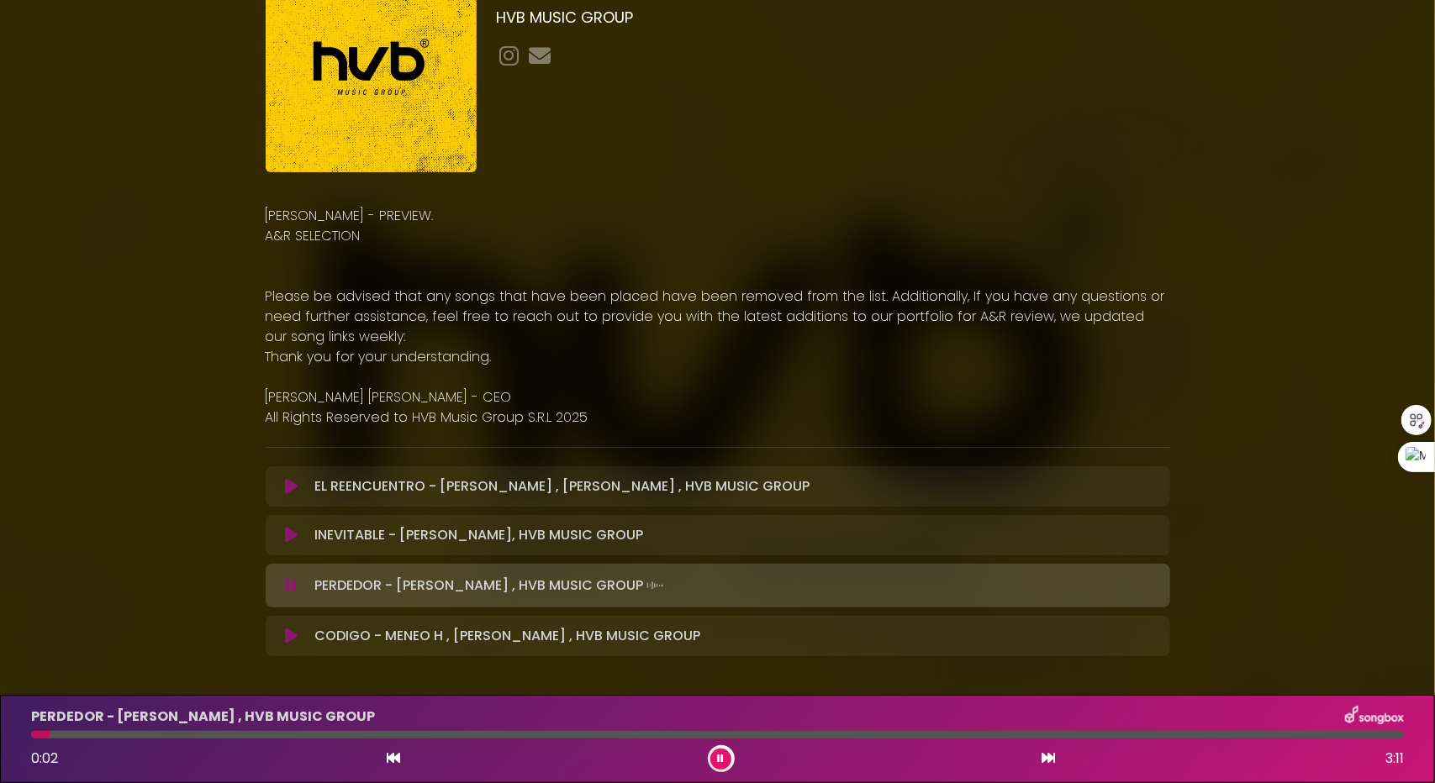
scroll to position [0, 0]
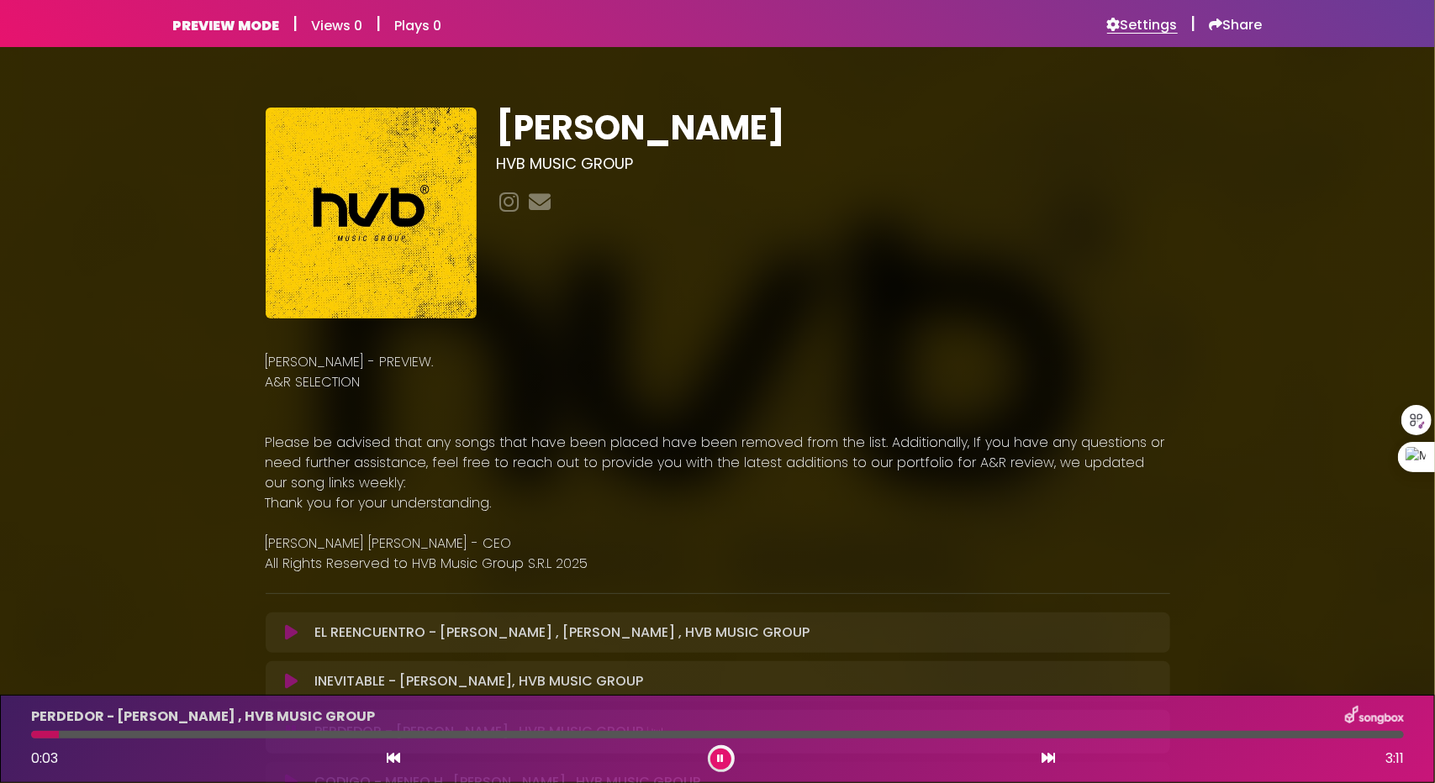
click at [1142, 18] on h6 "Settings" at bounding box center [1142, 25] width 71 height 17
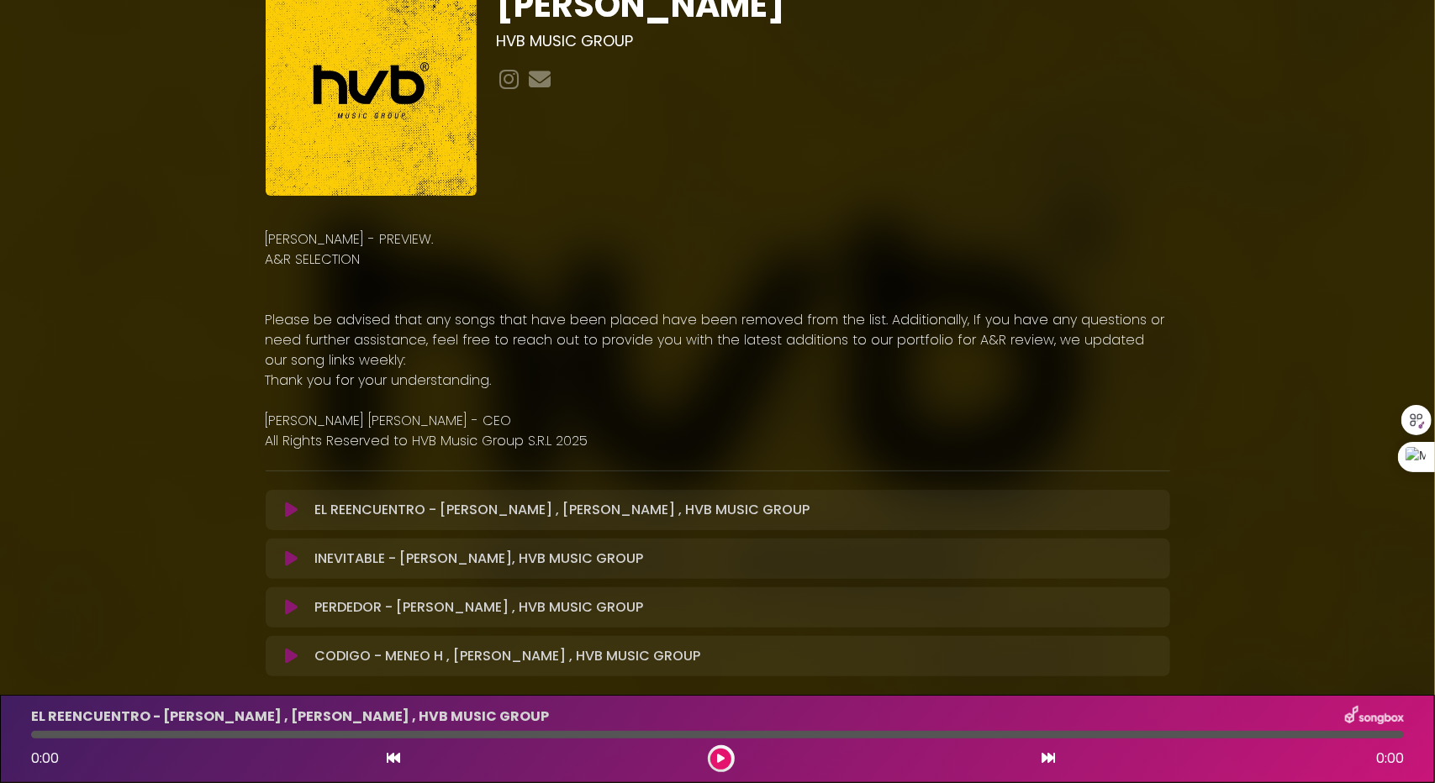
scroll to position [168, 0]
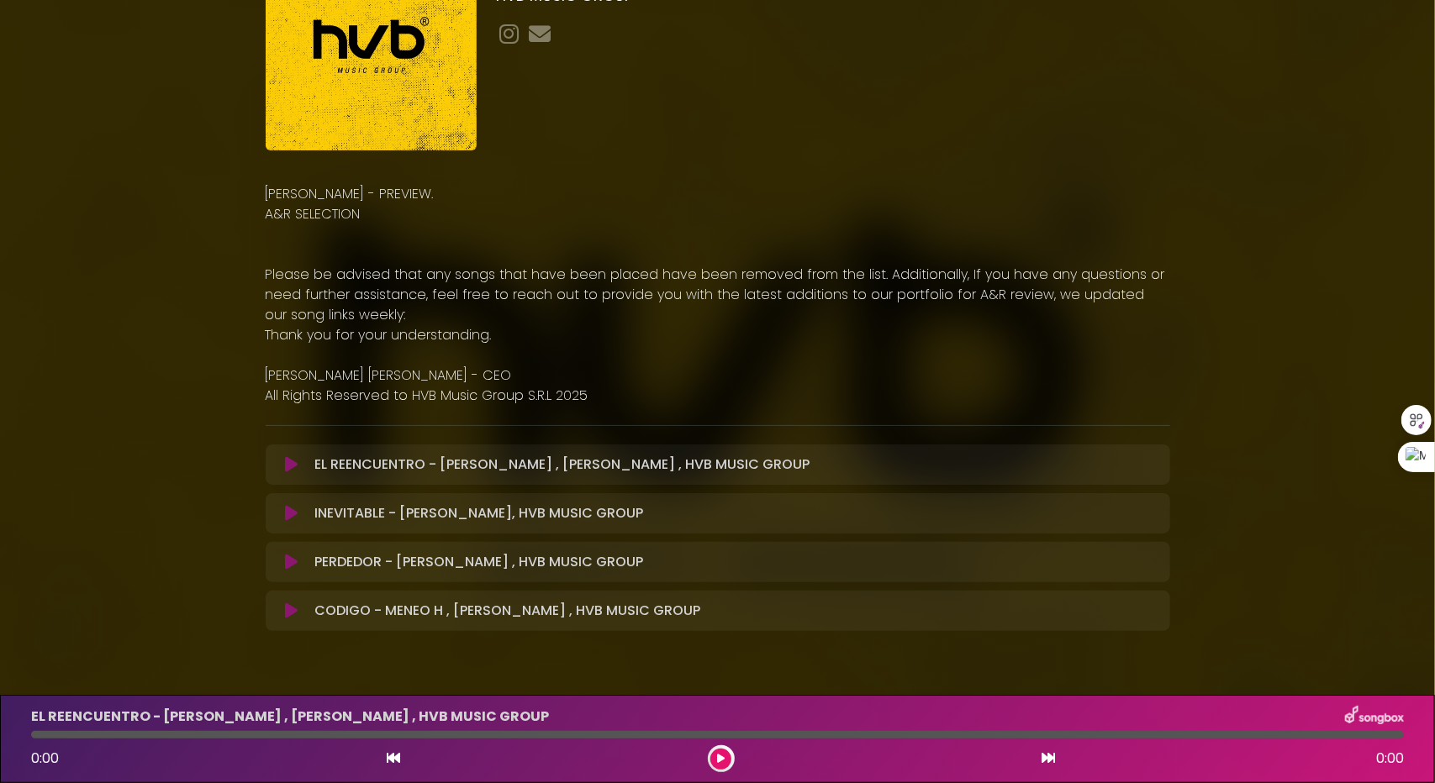
click at [287, 467] on icon at bounding box center [291, 464] width 13 height 17
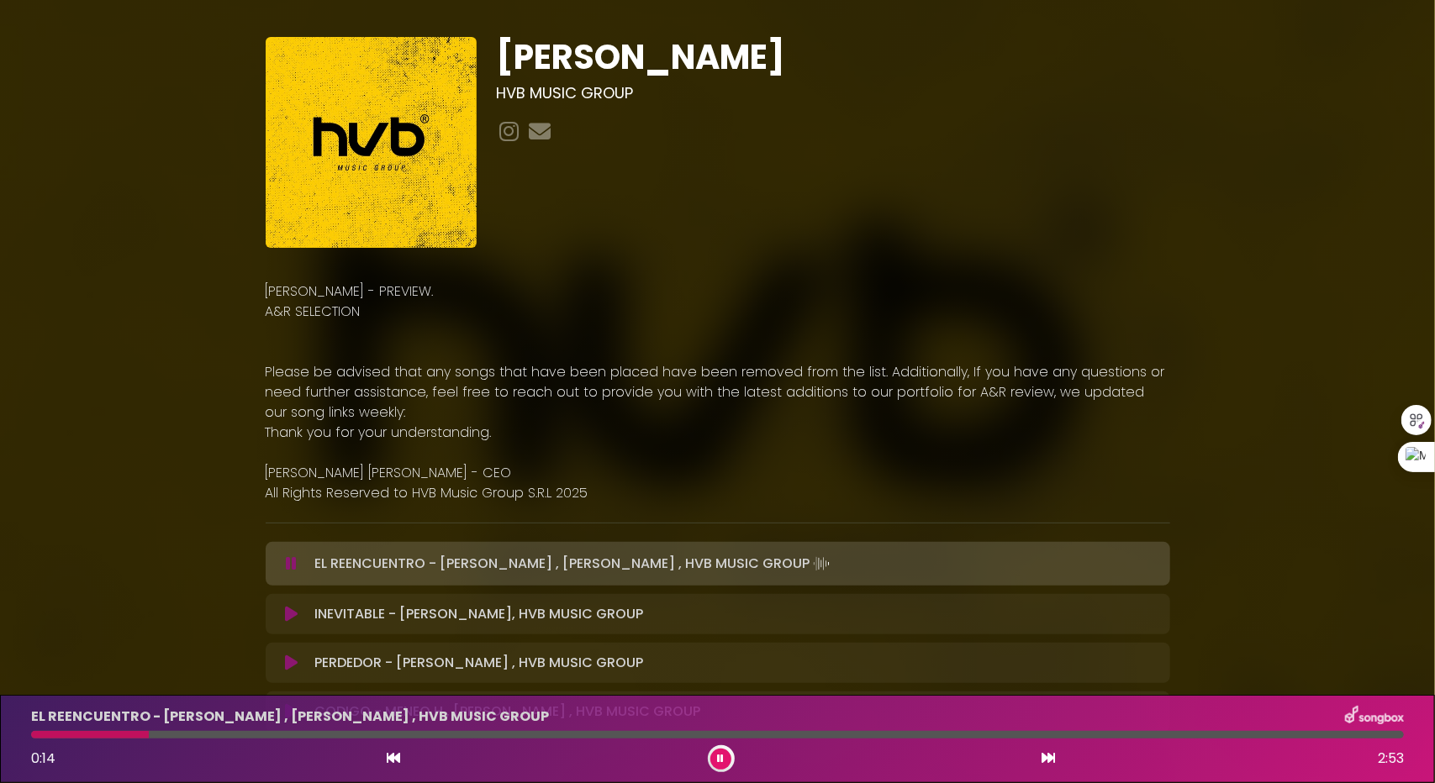
scroll to position [84, 0]
